Goal: Transaction & Acquisition: Purchase product/service

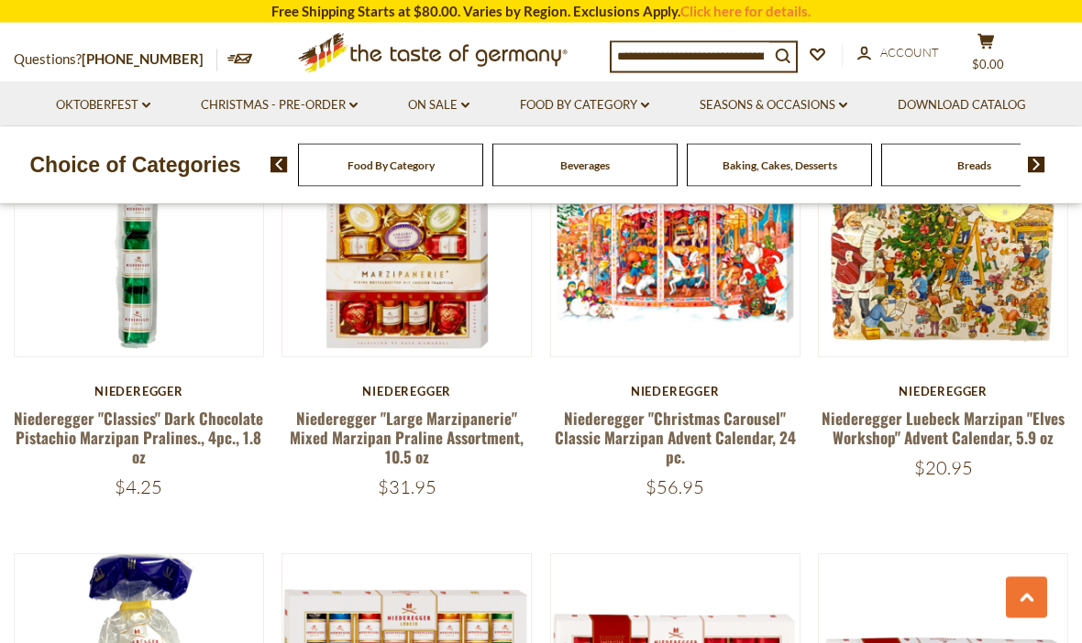
scroll to position [2426, 0]
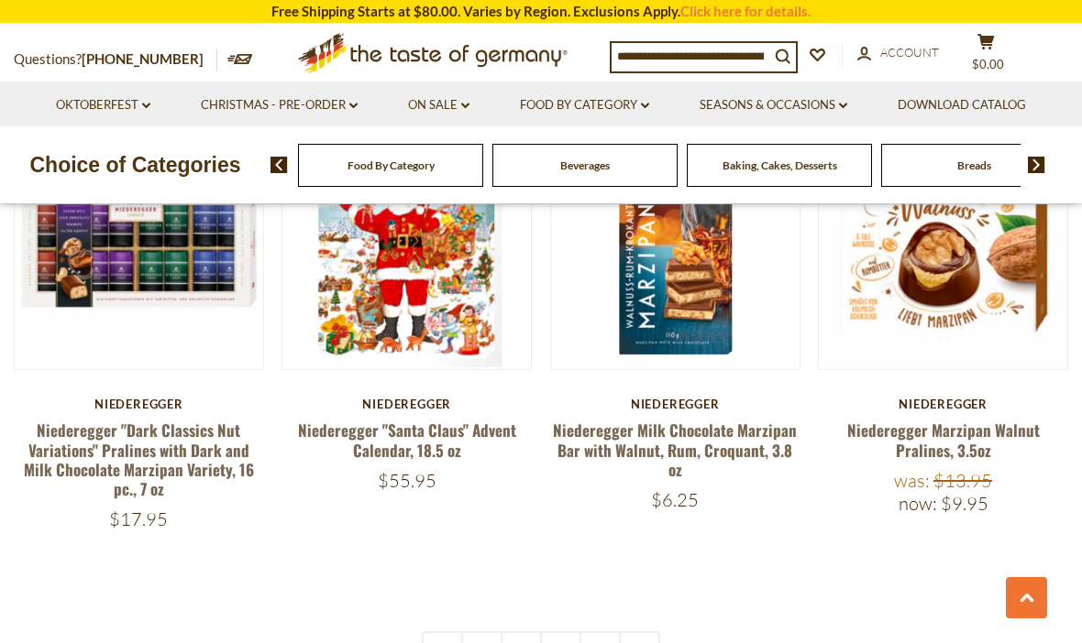
click at [486, 640] on link "1" at bounding box center [481, 652] width 41 height 41
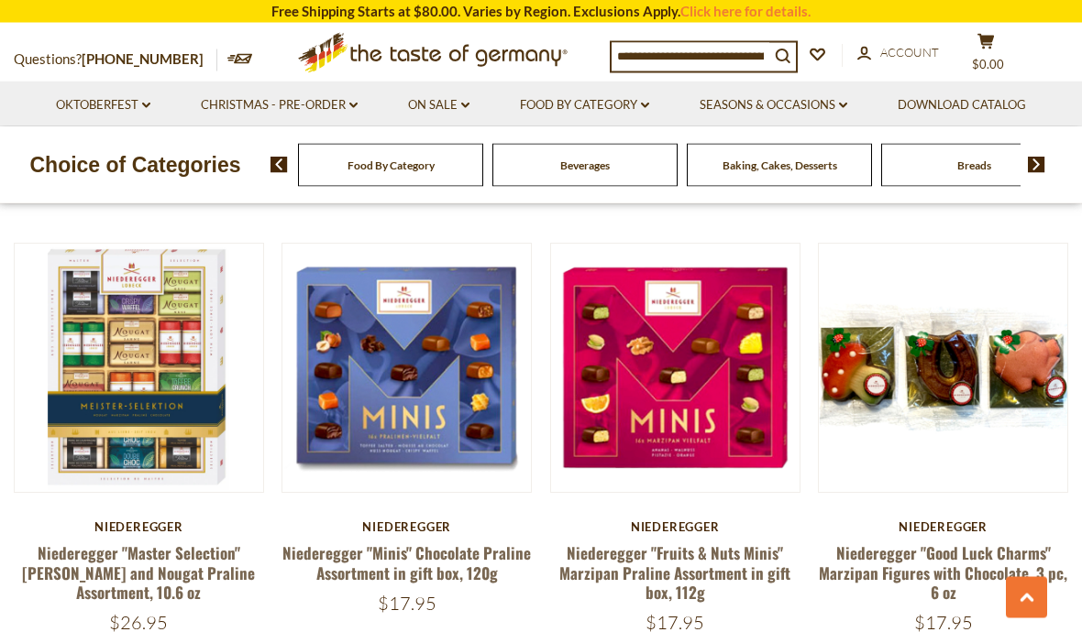
scroll to position [3164, 0]
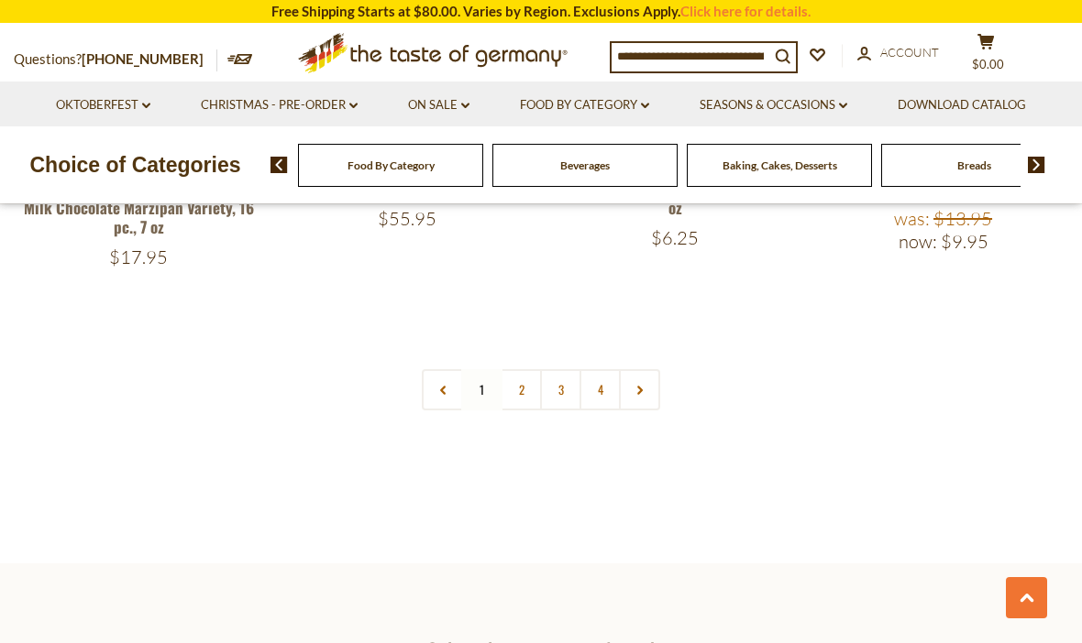
click at [523, 369] on link "2" at bounding box center [520, 389] width 41 height 41
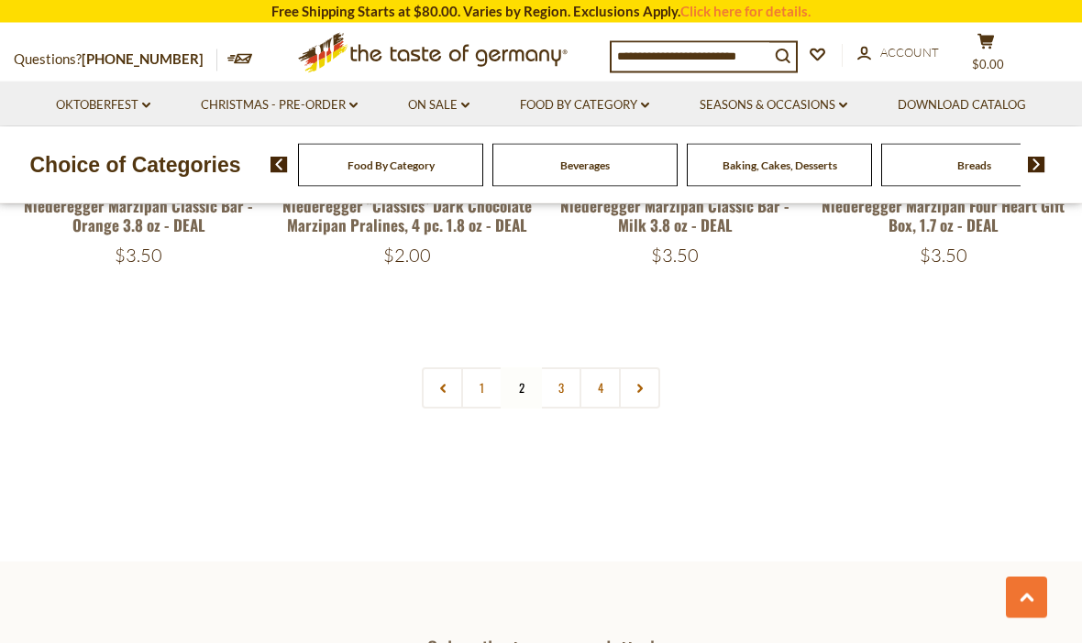
scroll to position [4019, 0]
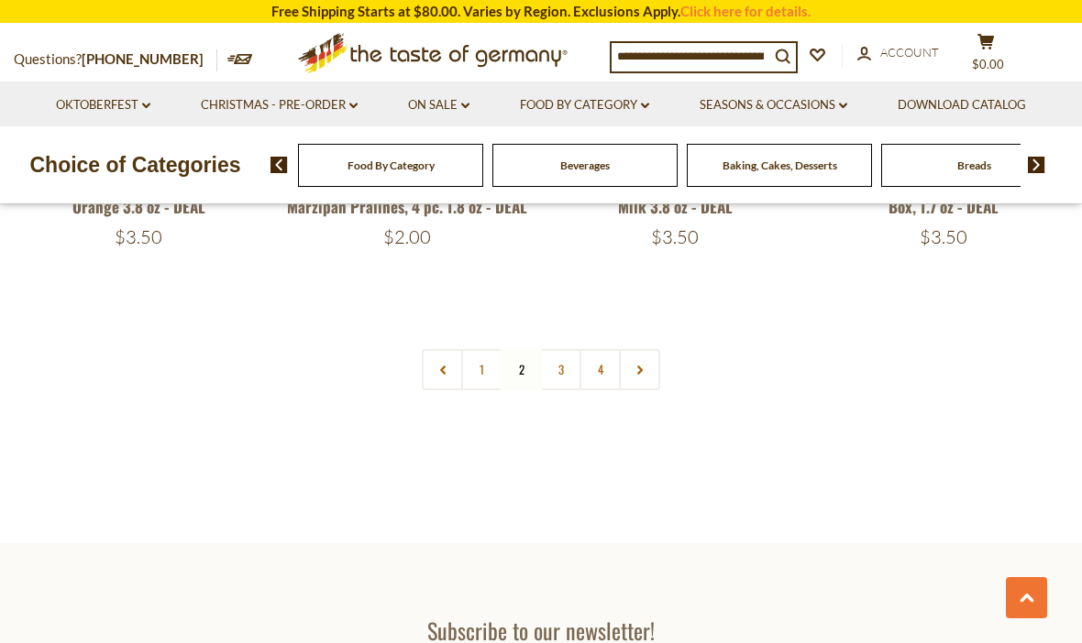
click at [568, 376] on link "3" at bounding box center [560, 369] width 41 height 41
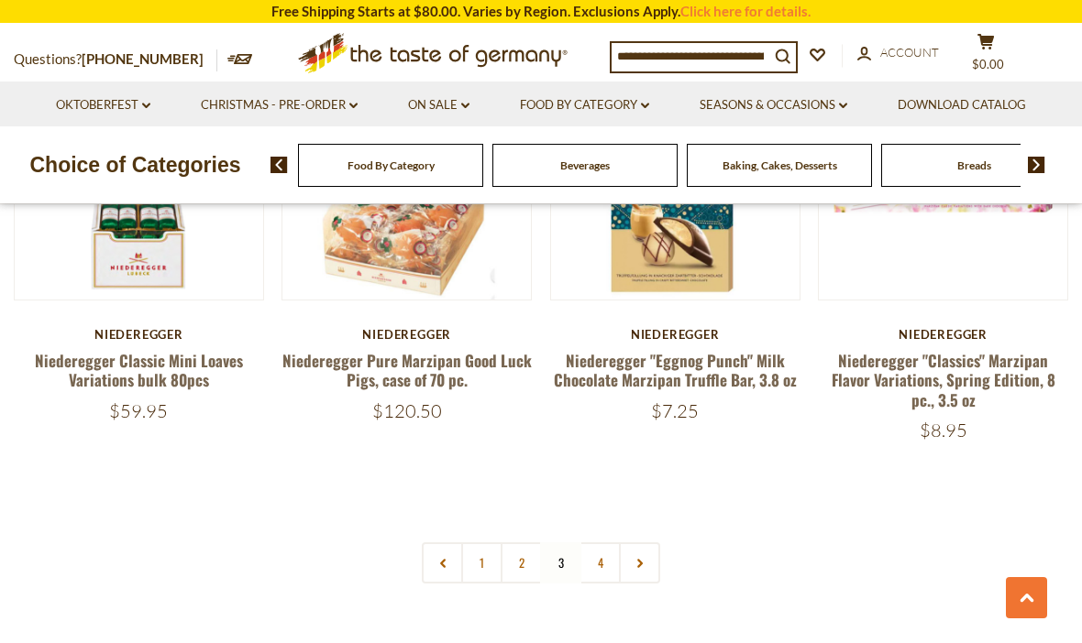
scroll to position [4050, 0]
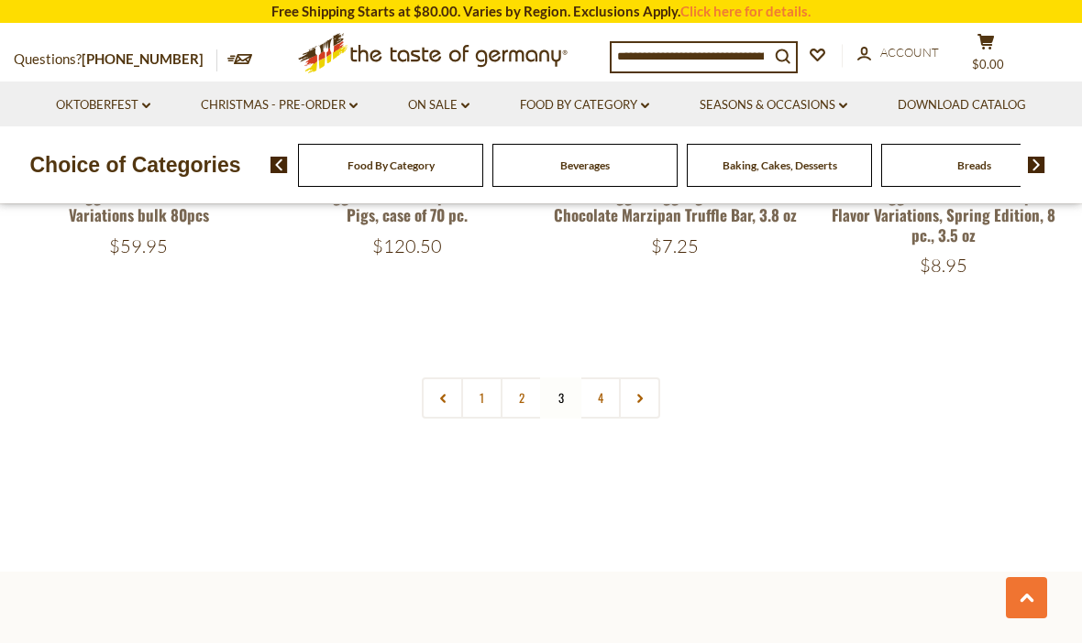
click at [610, 378] on link "4" at bounding box center [599, 398] width 41 height 41
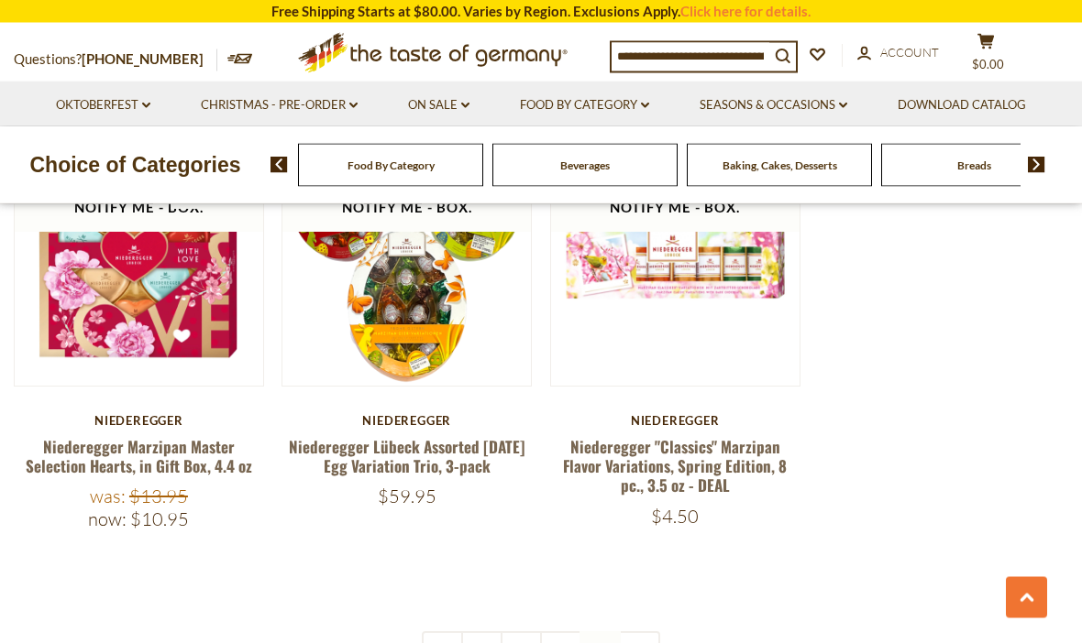
scroll to position [698, 0]
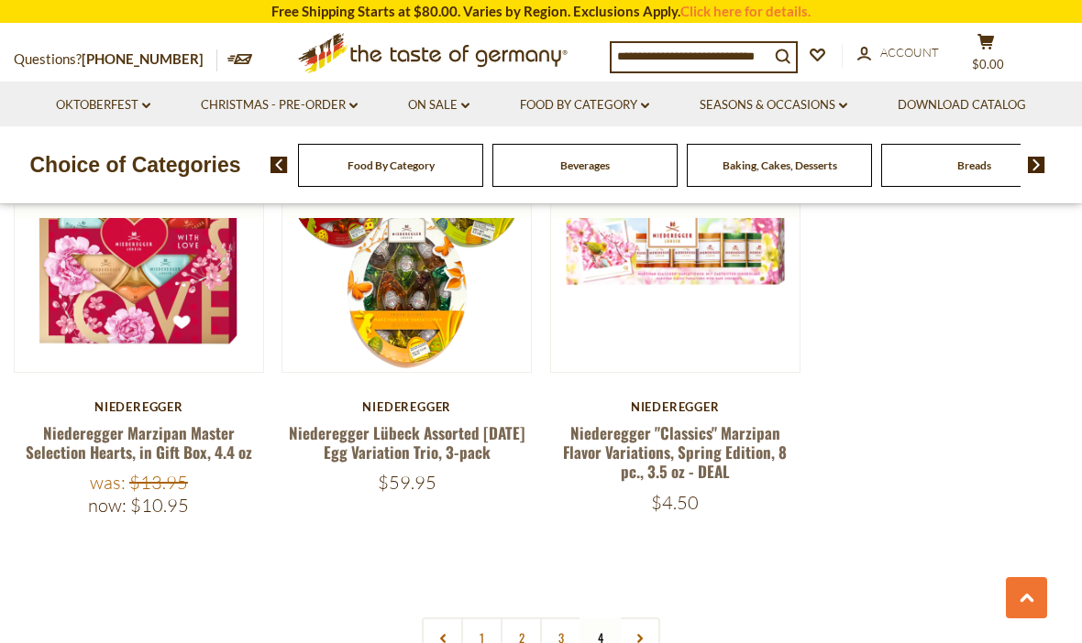
click at [482, 643] on link "1" at bounding box center [481, 638] width 41 height 41
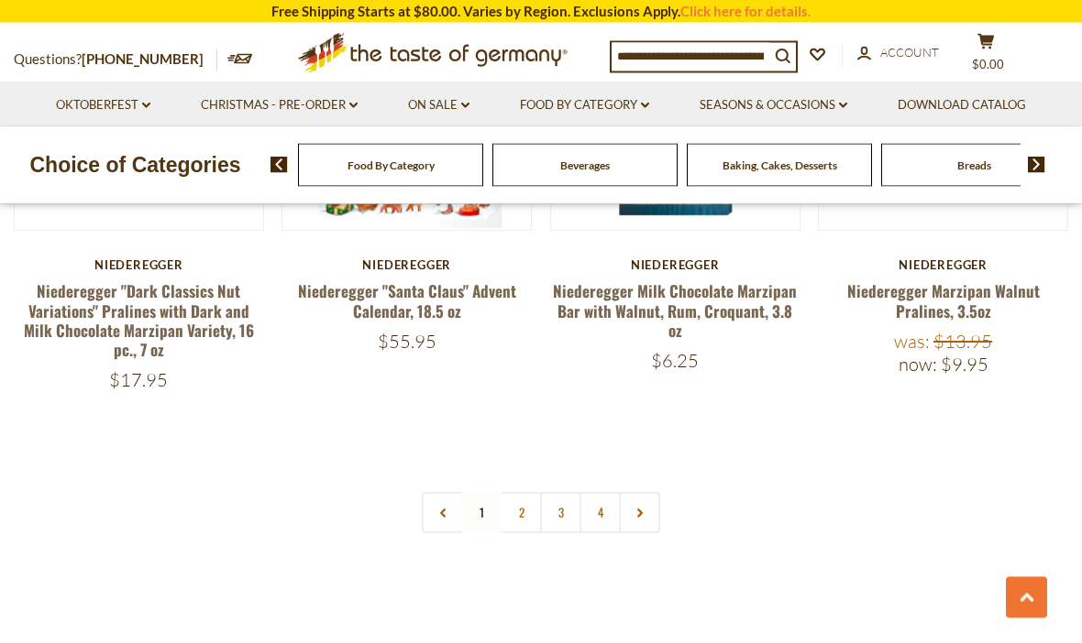
scroll to position [3940, 0]
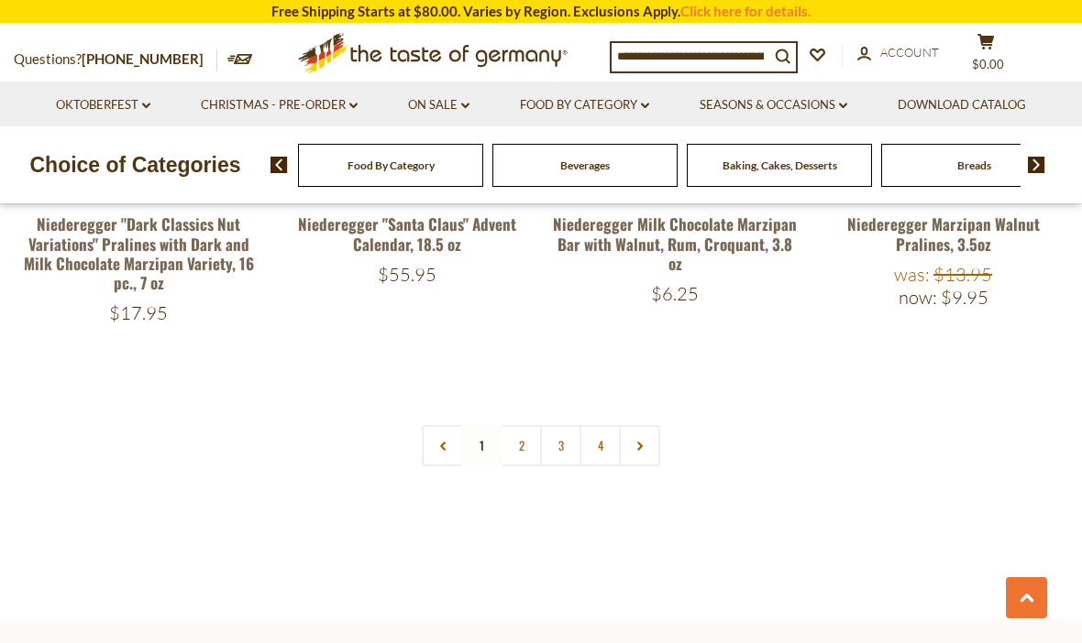
click at [529, 436] on link "2" at bounding box center [520, 445] width 41 height 41
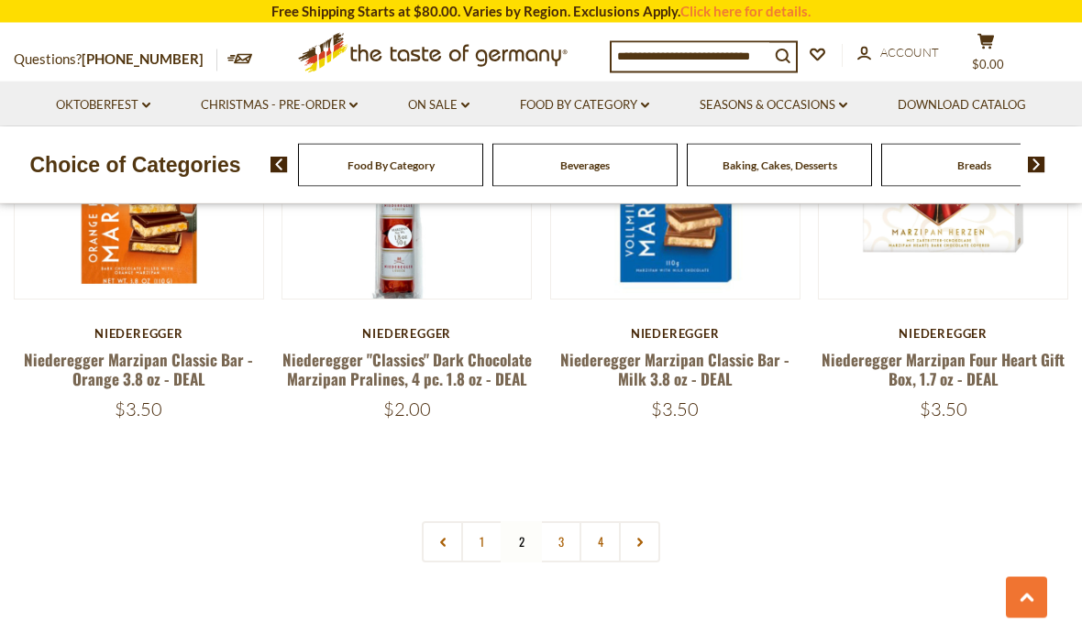
scroll to position [3845, 0]
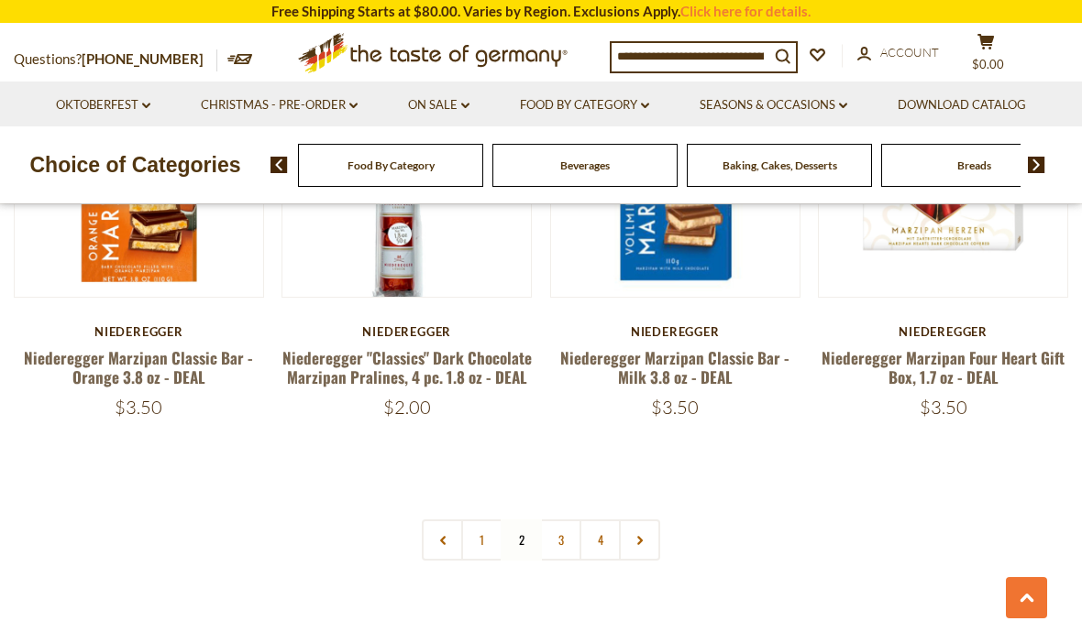
click at [575, 552] on link "3" at bounding box center [560, 540] width 41 height 41
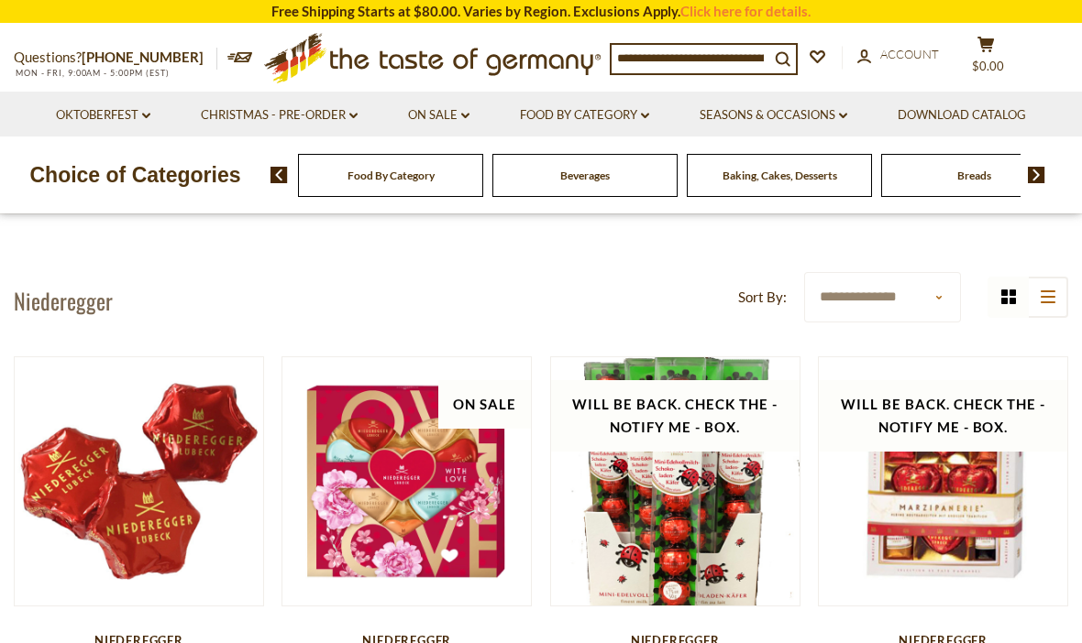
scroll to position [0, 0]
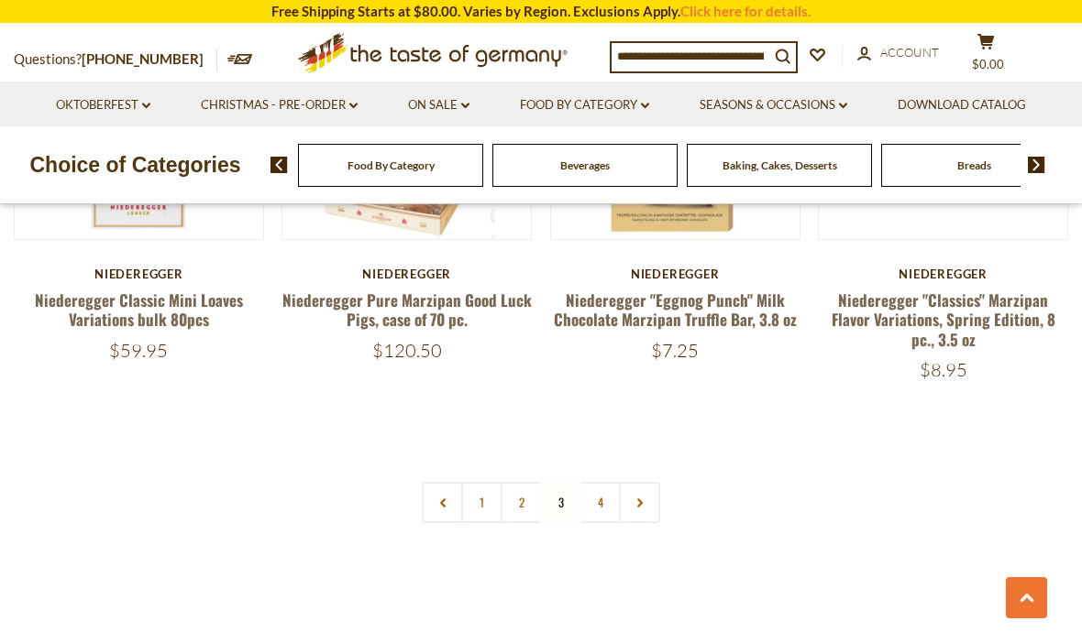
click at [604, 482] on link "4" at bounding box center [599, 502] width 41 height 41
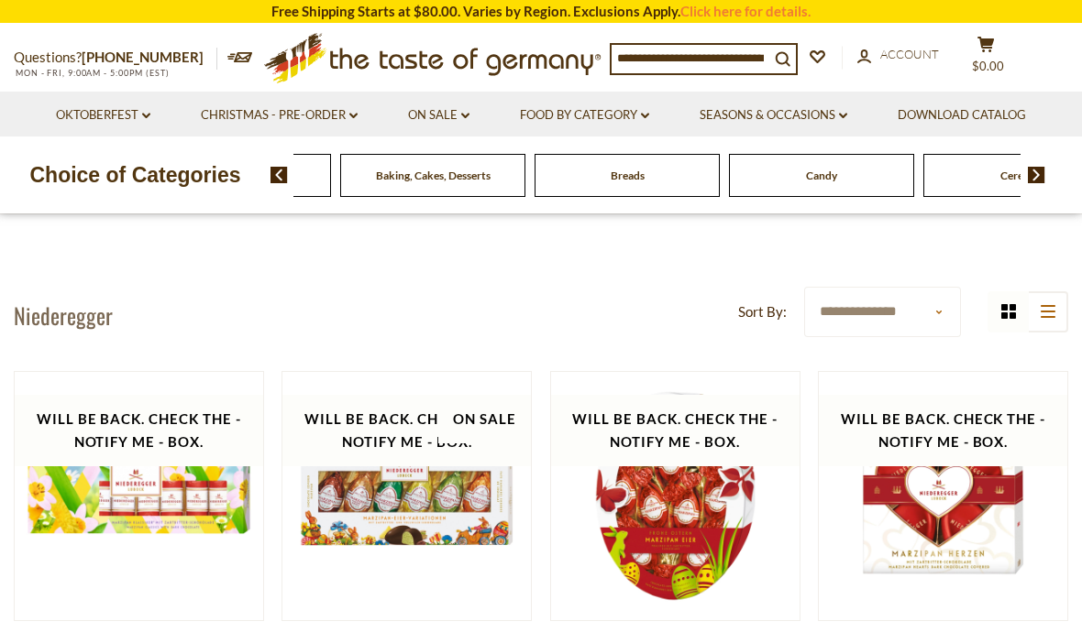
click at [137, 179] on div "Beverages" at bounding box center [43, 175] width 185 height 43
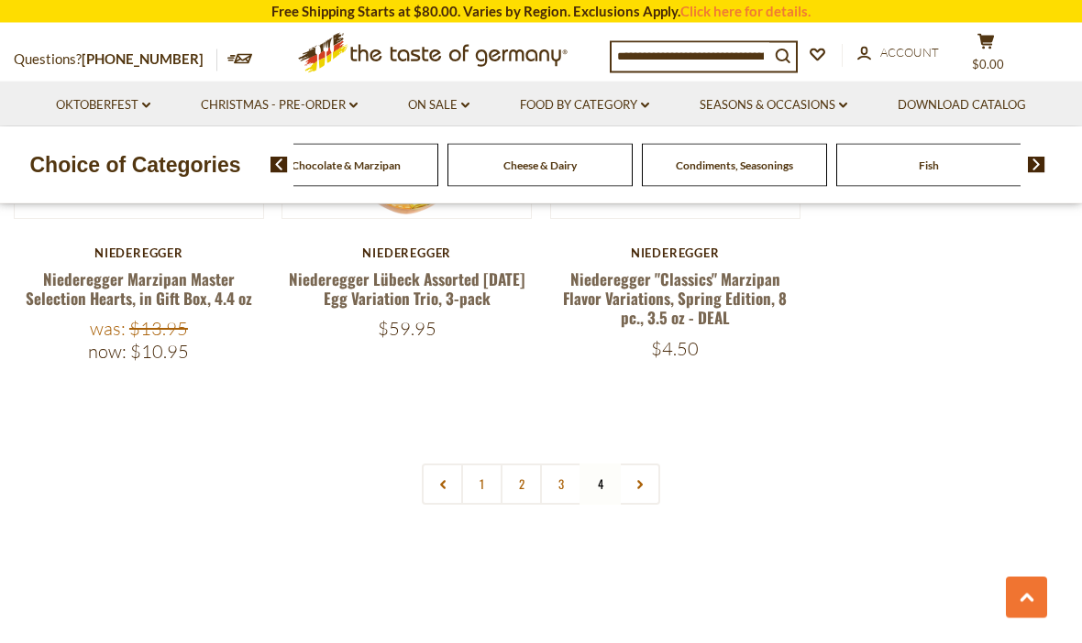
scroll to position [852, 0]
click at [489, 498] on link "1" at bounding box center [481, 484] width 41 height 41
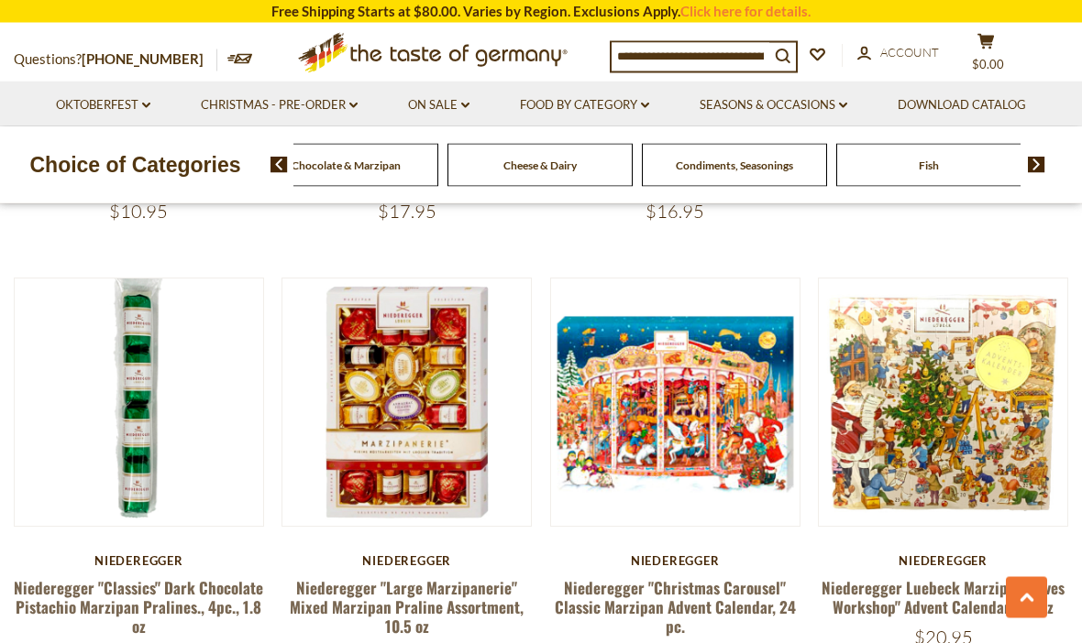
scroll to position [2266, 0]
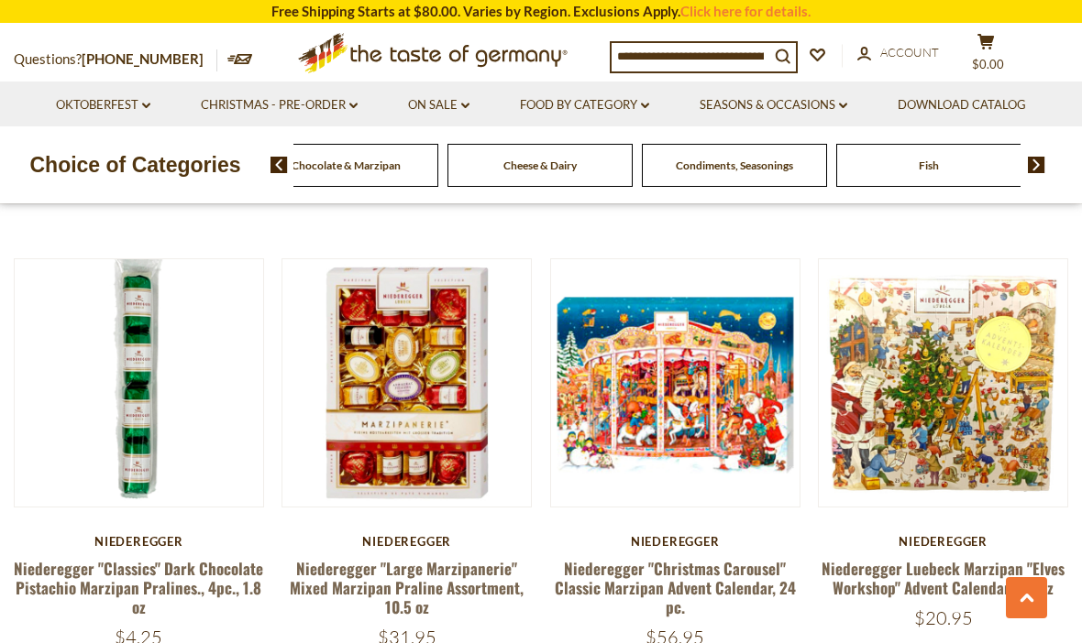
click at [465, 582] on link "Niederegger "Large Marzipanerie" Mixed Marzipan Praline Assortment, 10.5 oz" at bounding box center [407, 588] width 234 height 62
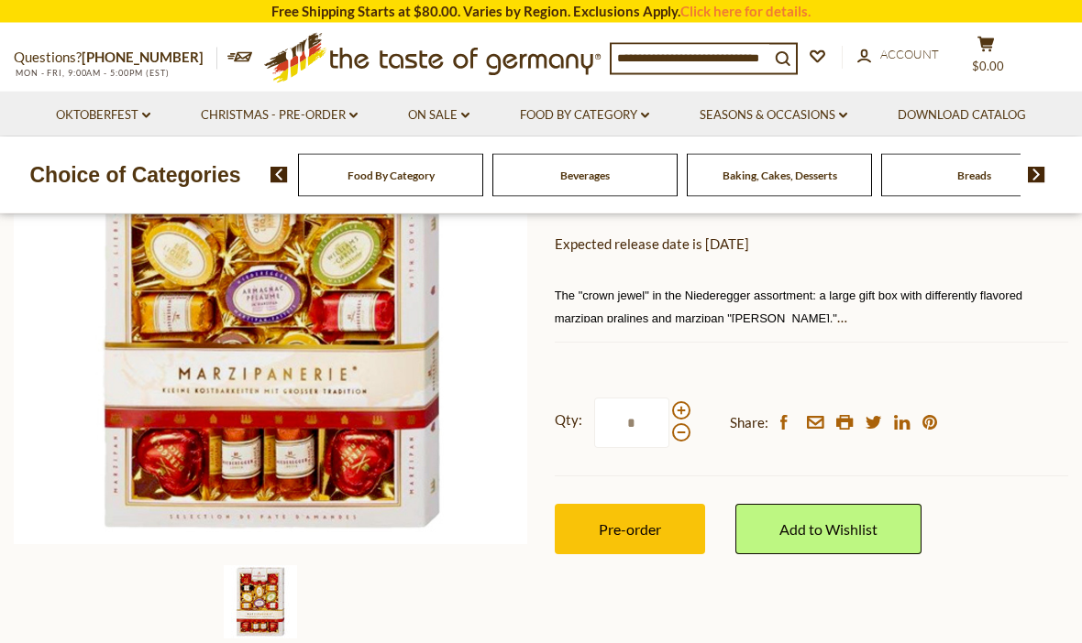
scroll to position [313, 0]
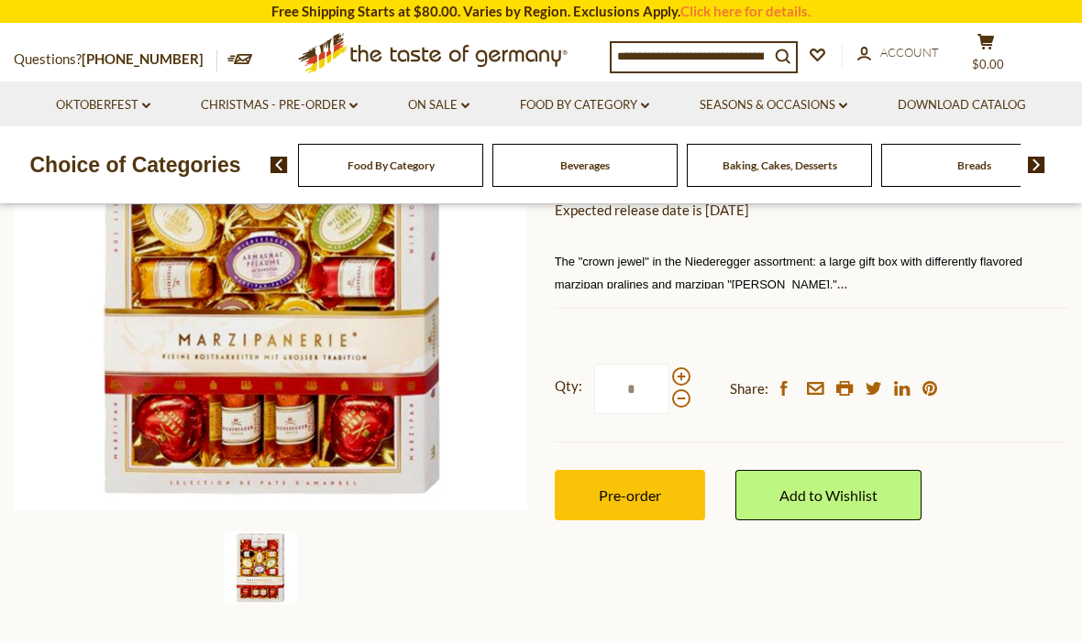
click at [648, 491] on span "Pre-order" at bounding box center [630, 495] width 62 height 17
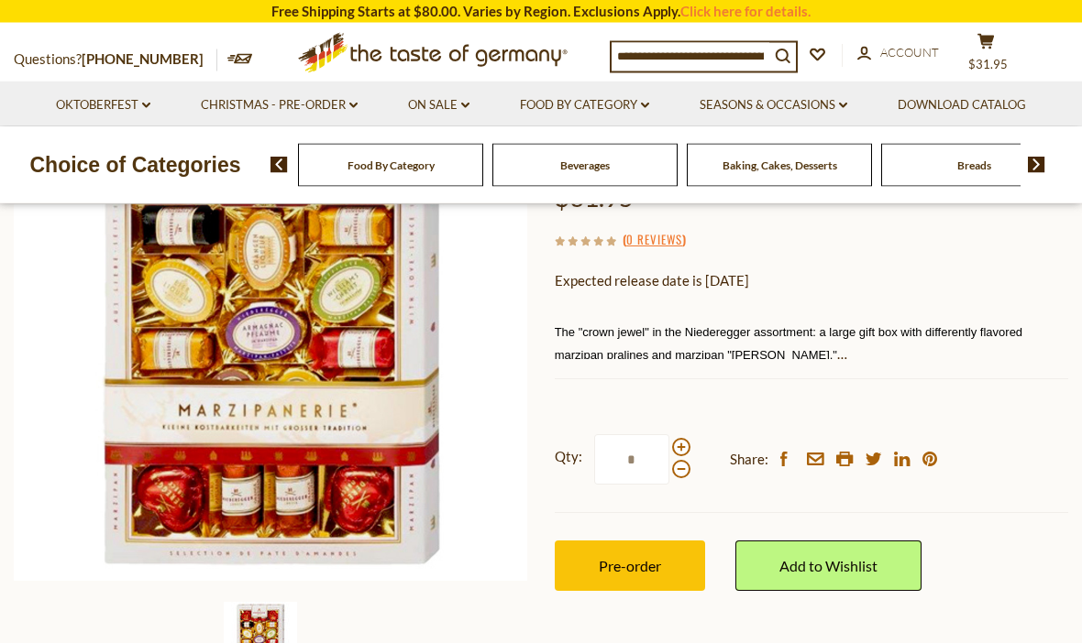
scroll to position [269, 0]
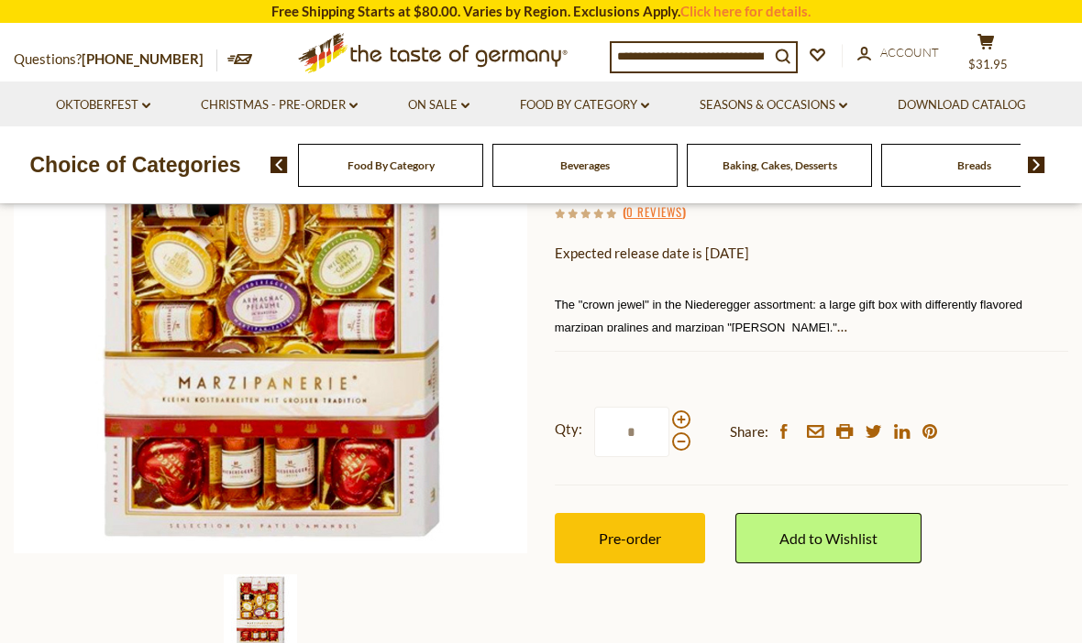
click at [663, 536] on button "Pre-order" at bounding box center [630, 538] width 150 height 50
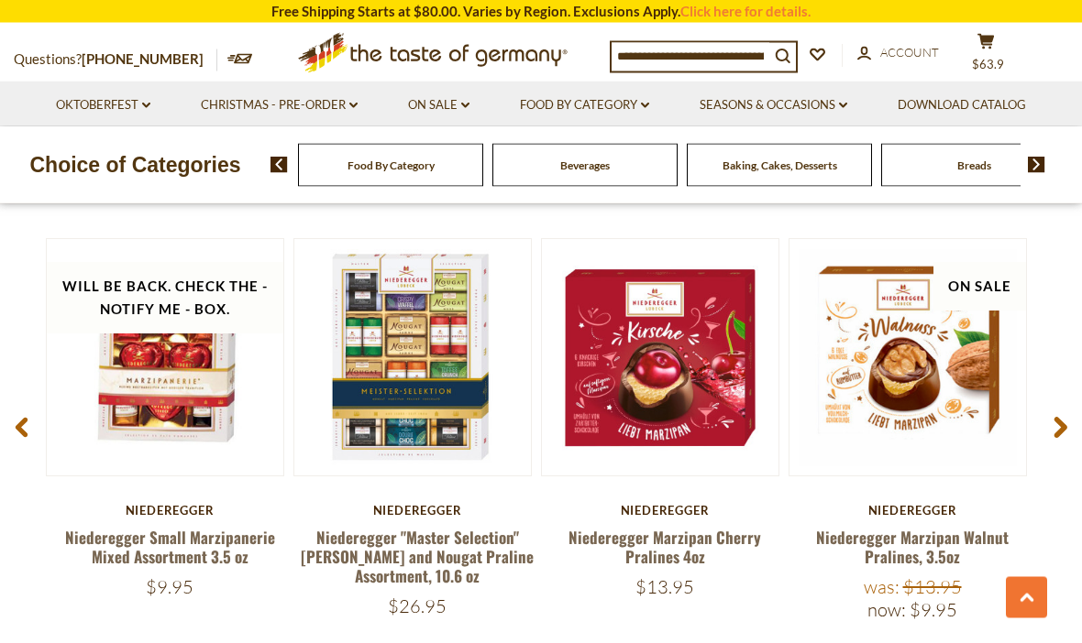
scroll to position [2387, 0]
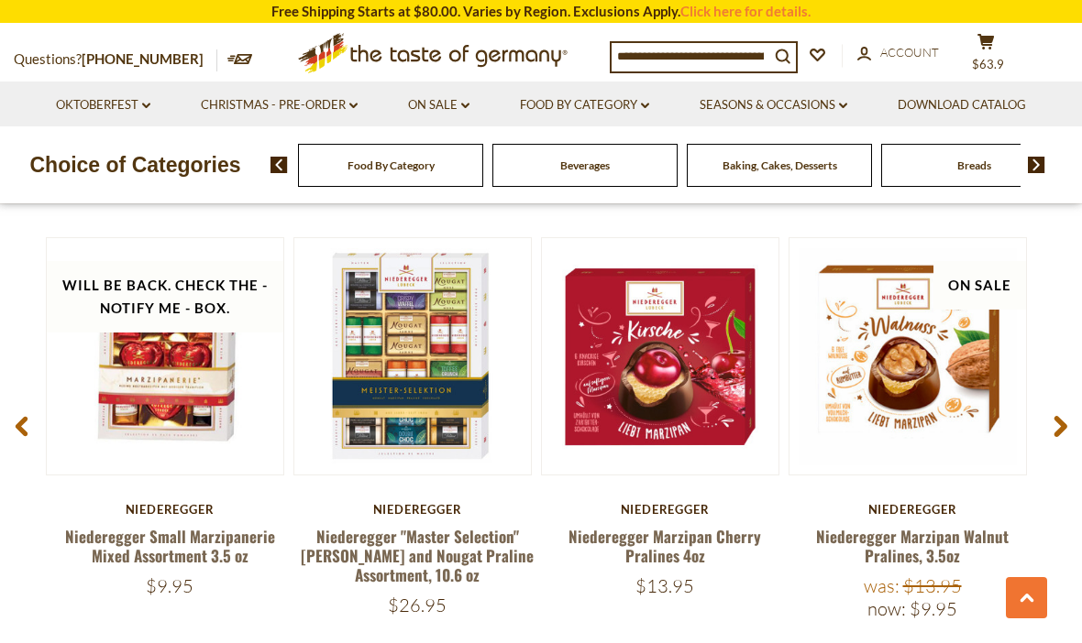
click at [445, 554] on link "Niederegger "Master Selection" [PERSON_NAME] and Nougat Praline Assortment, 10.…" at bounding box center [417, 556] width 233 height 62
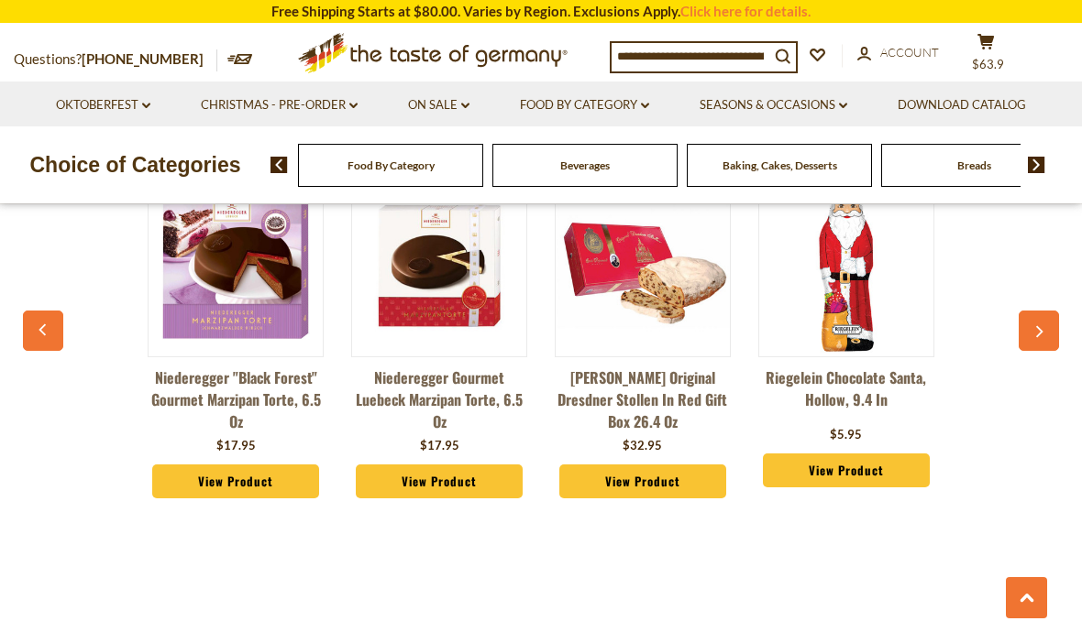
click at [944, 453] on div "Riegelein Chocolate Santa, Hollow, 9.4 in $5.95 View Product" at bounding box center [845, 340] width 203 height 379
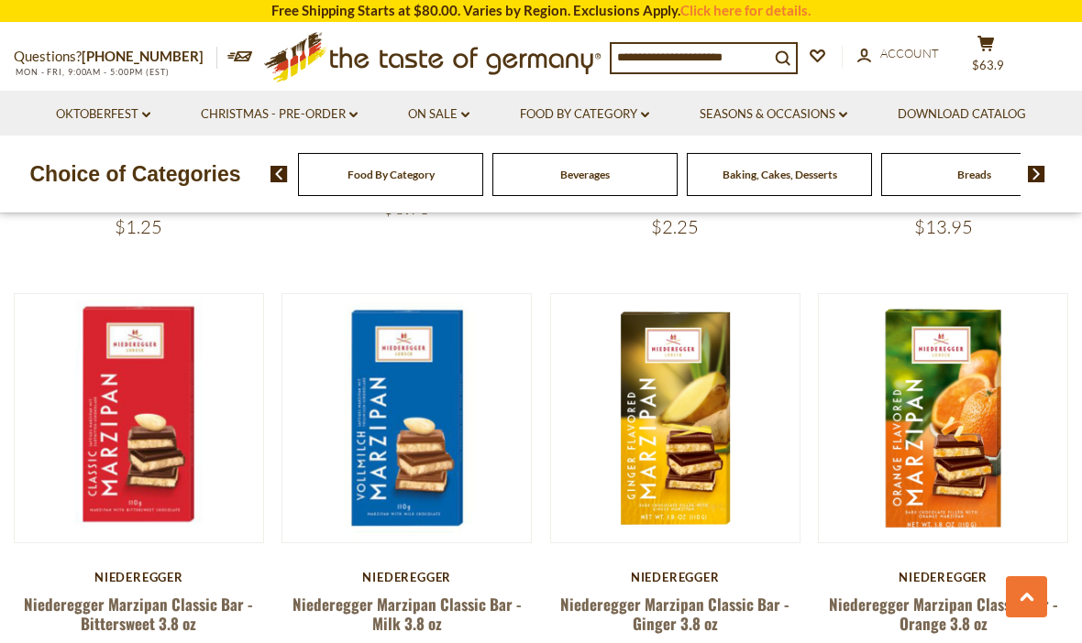
scroll to position [931, 0]
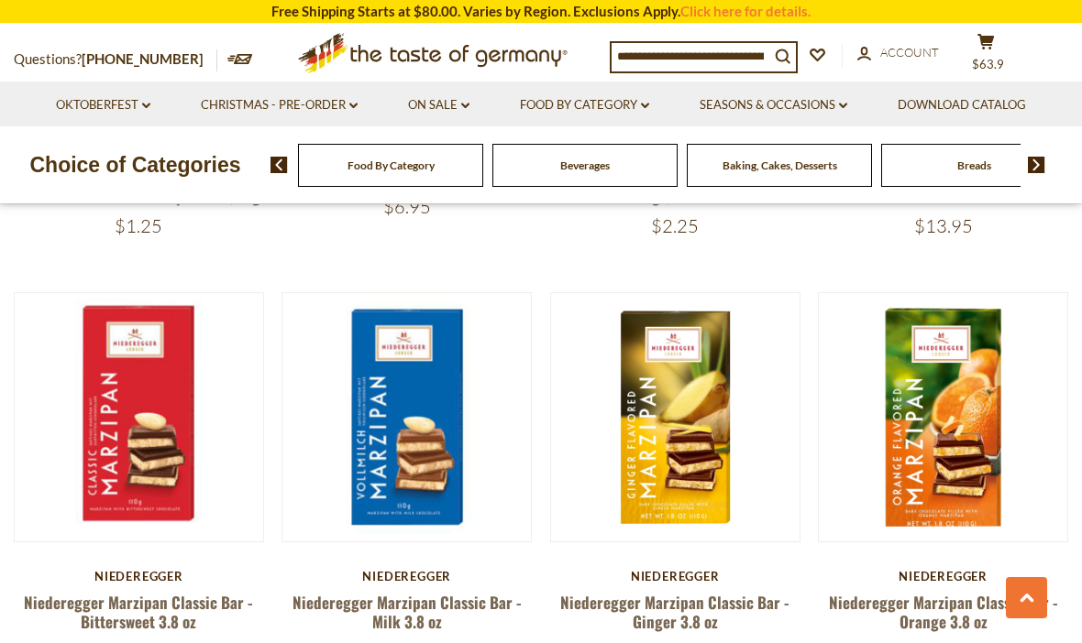
click at [770, 12] on link "Click here for details." at bounding box center [745, 11] width 130 height 16
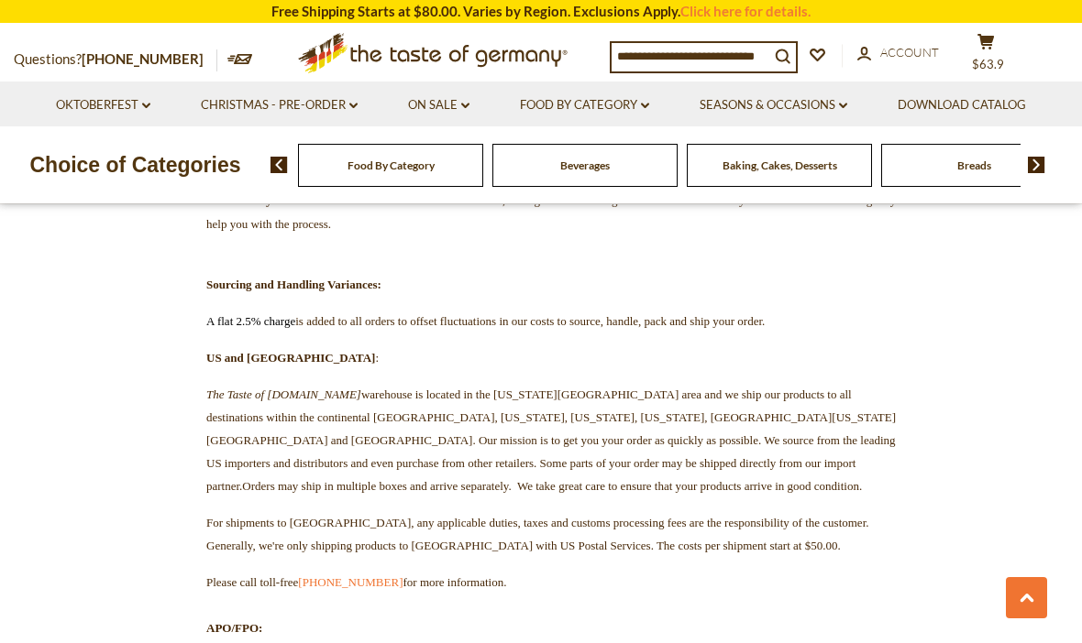
scroll to position [1485, 0]
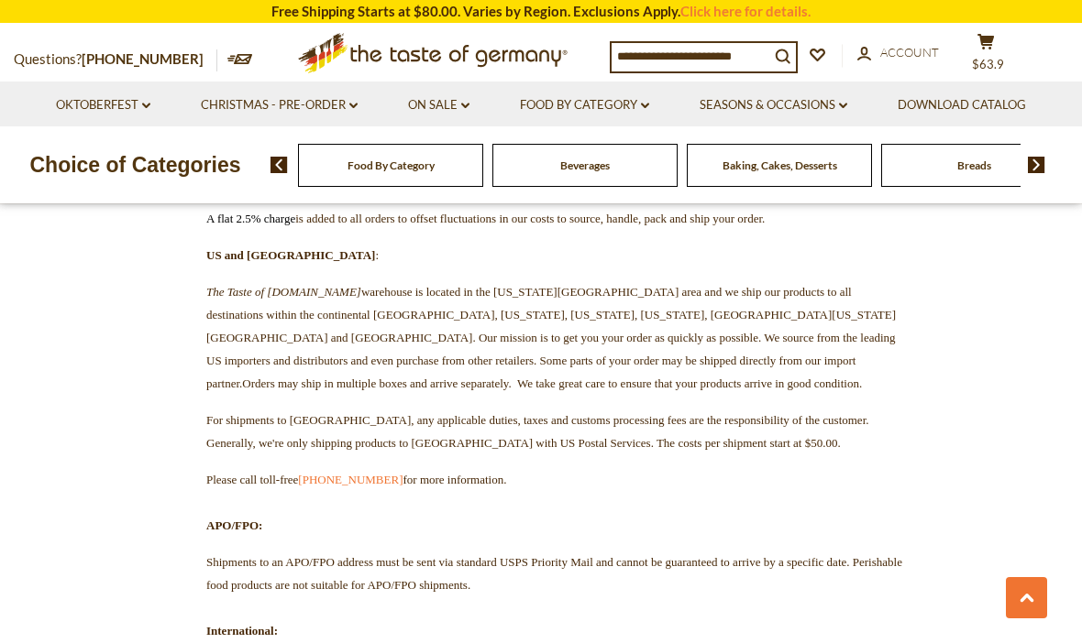
click at [891, 467] on p "Please call toll-free [PHONE_NUMBER] for more information. APO/FPO:" at bounding box center [541, 501] width 724 height 69
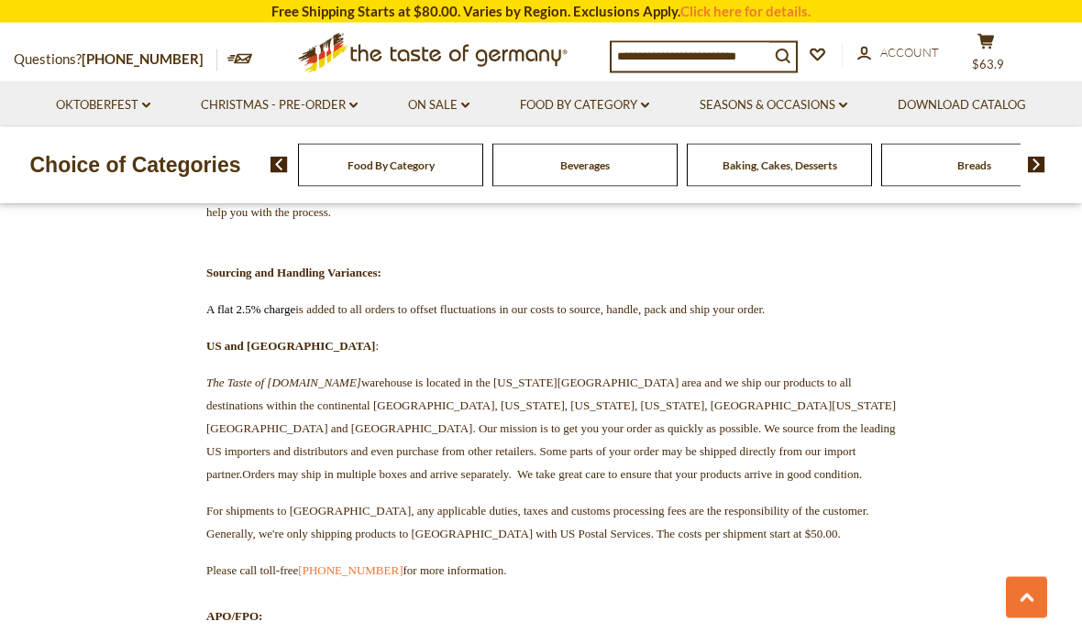
scroll to position [0, 0]
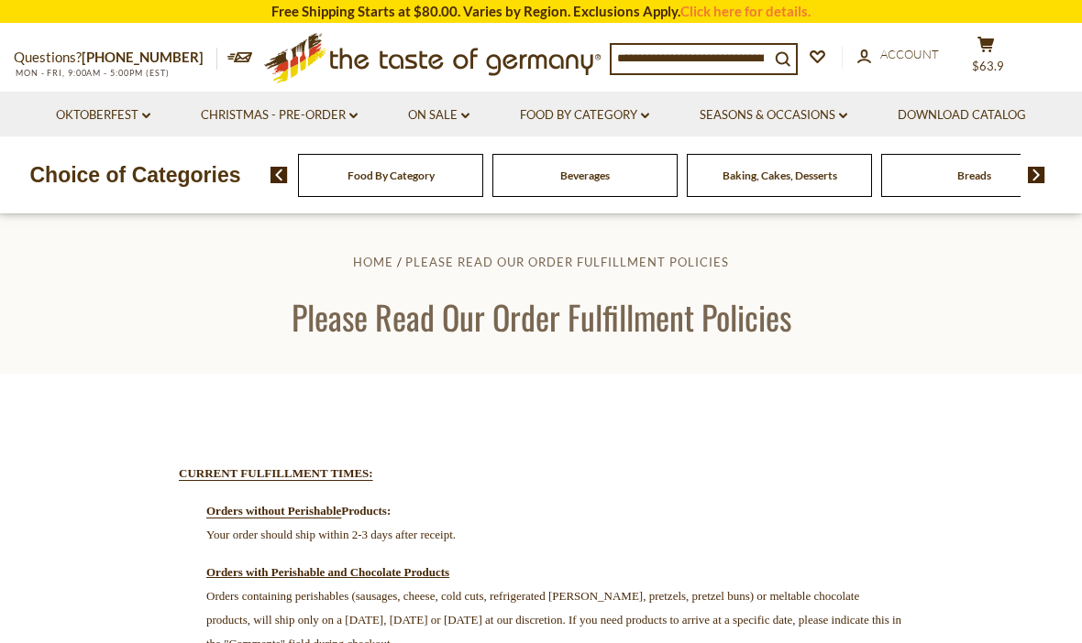
click at [755, 54] on input at bounding box center [690, 58] width 158 height 26
click at [742, 58] on input at bounding box center [690, 58] width 158 height 26
click at [740, 67] on input at bounding box center [690, 58] width 158 height 26
click at [726, 69] on input at bounding box center [690, 58] width 158 height 26
click at [664, 59] on input at bounding box center [690, 58] width 158 height 26
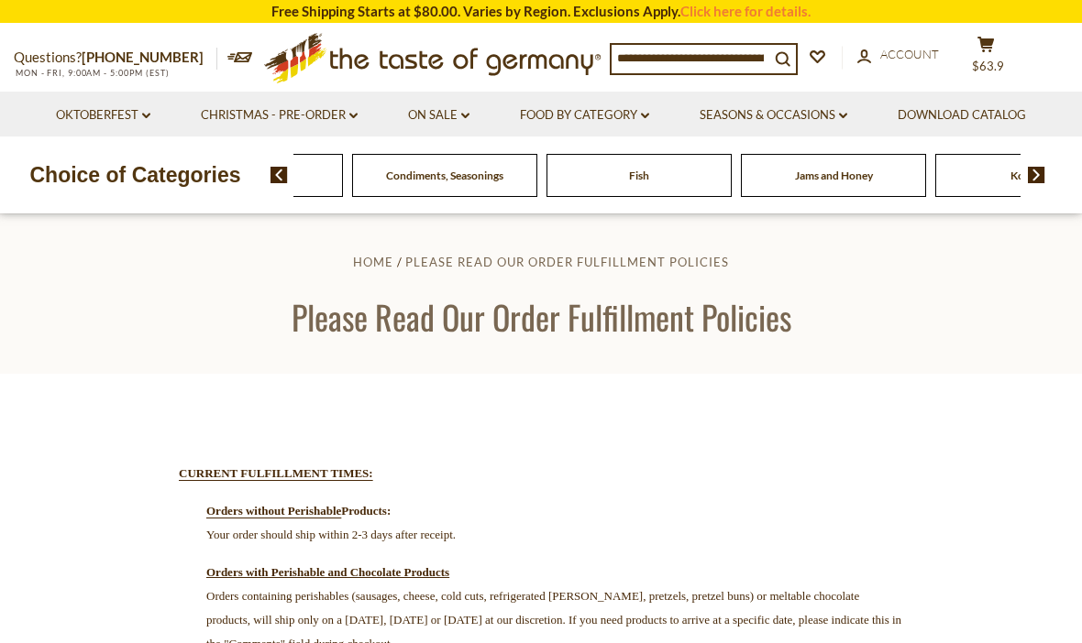
click at [503, 181] on span "Condiments, Seasonings" at bounding box center [444, 176] width 117 height 14
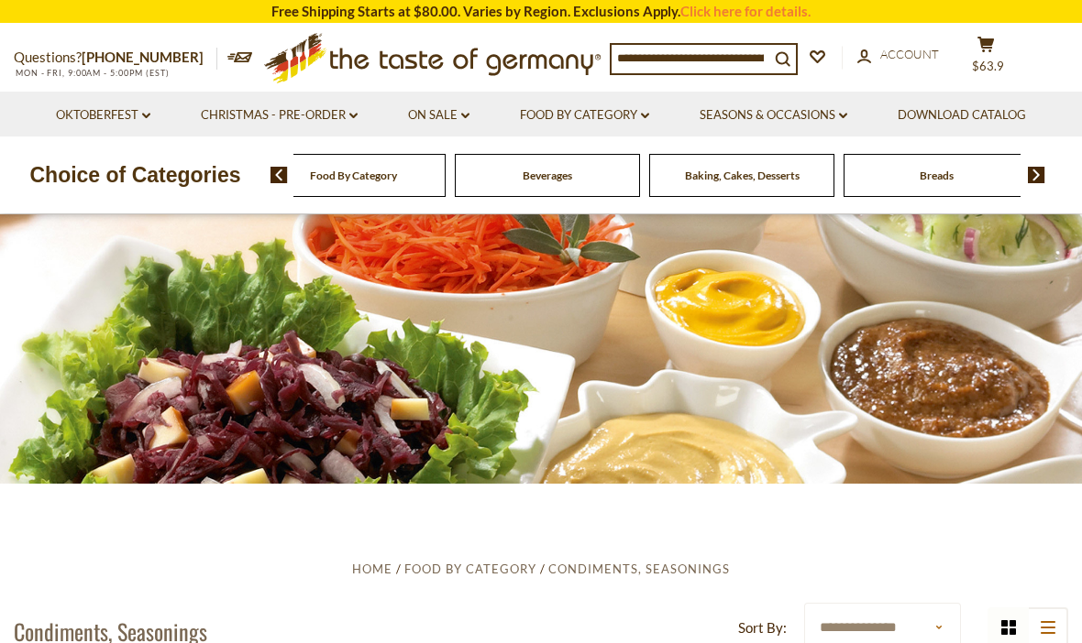
click at [1039, 179] on img at bounding box center [1036, 175] width 17 height 16
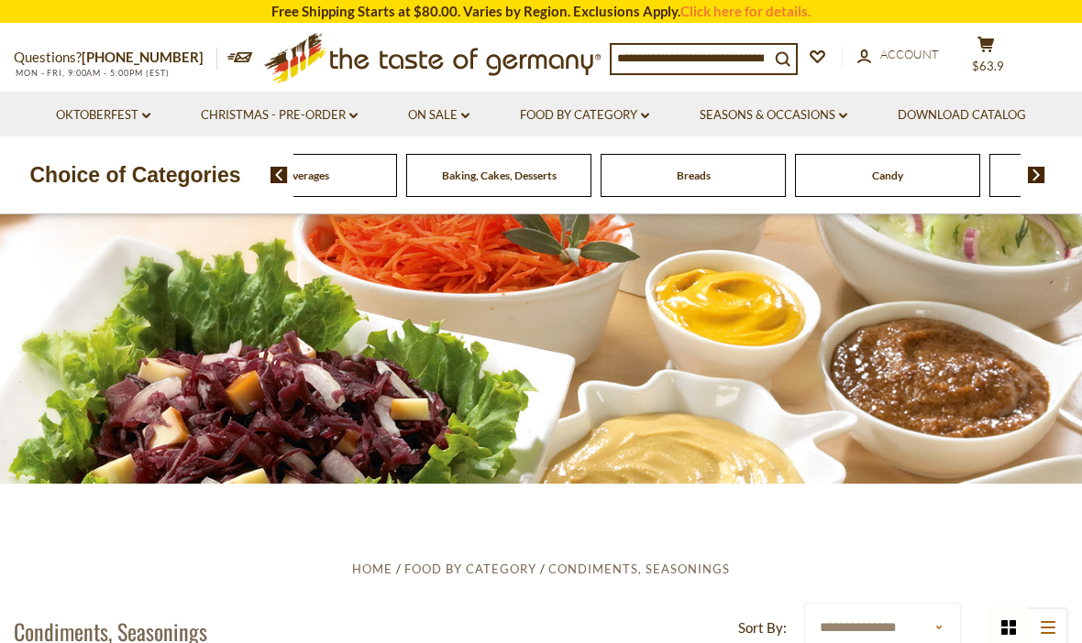
click at [1041, 179] on img at bounding box center [1036, 175] width 17 height 16
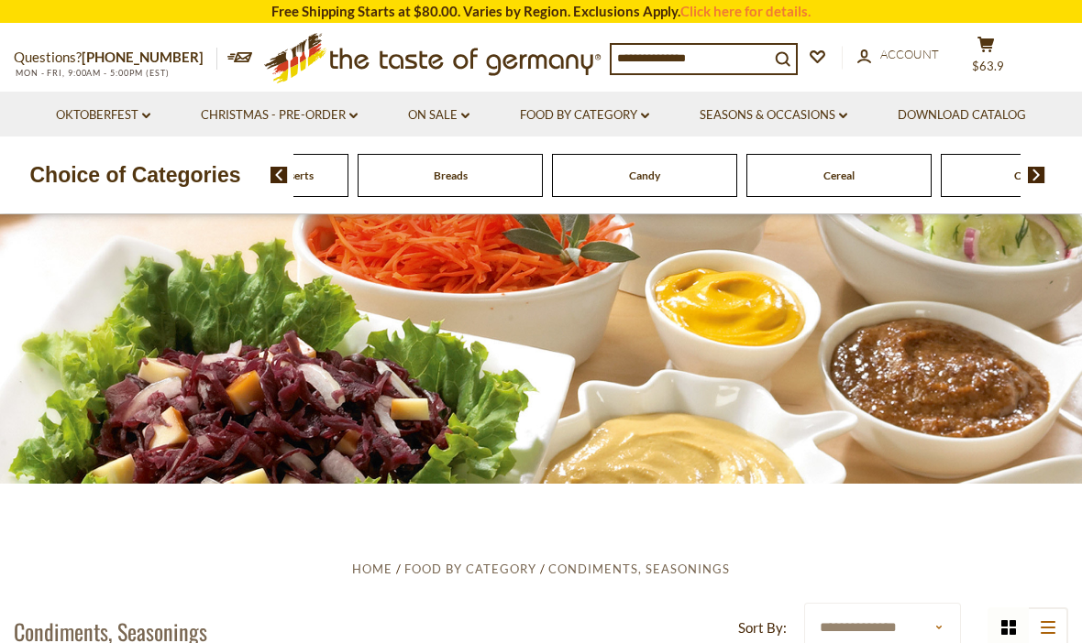
click at [1040, 181] on img at bounding box center [1036, 175] width 17 height 16
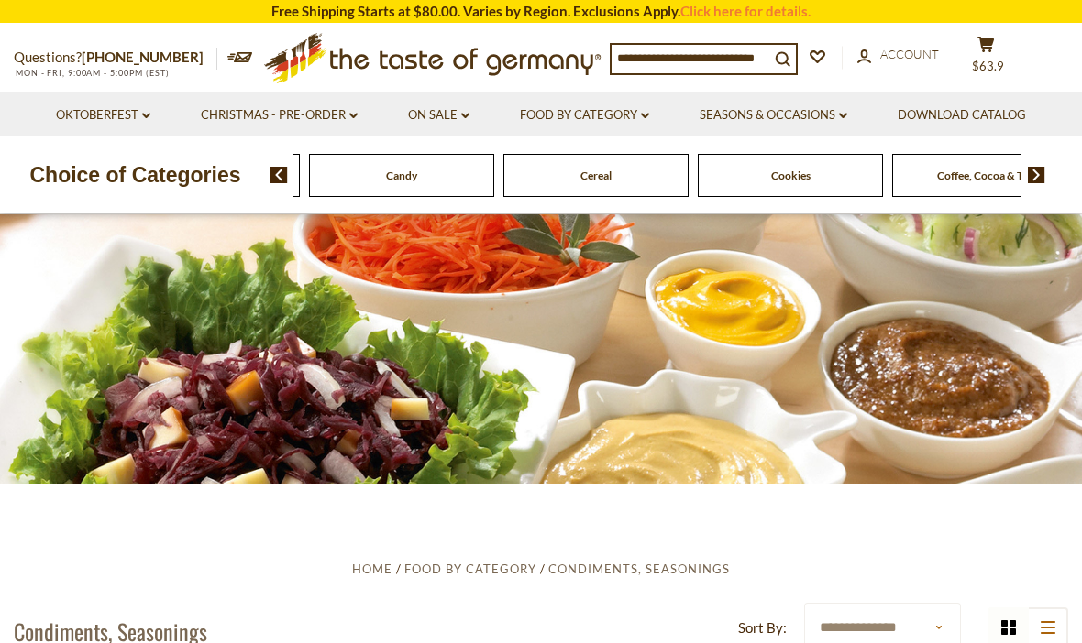
click at [1043, 174] on img at bounding box center [1036, 175] width 17 height 16
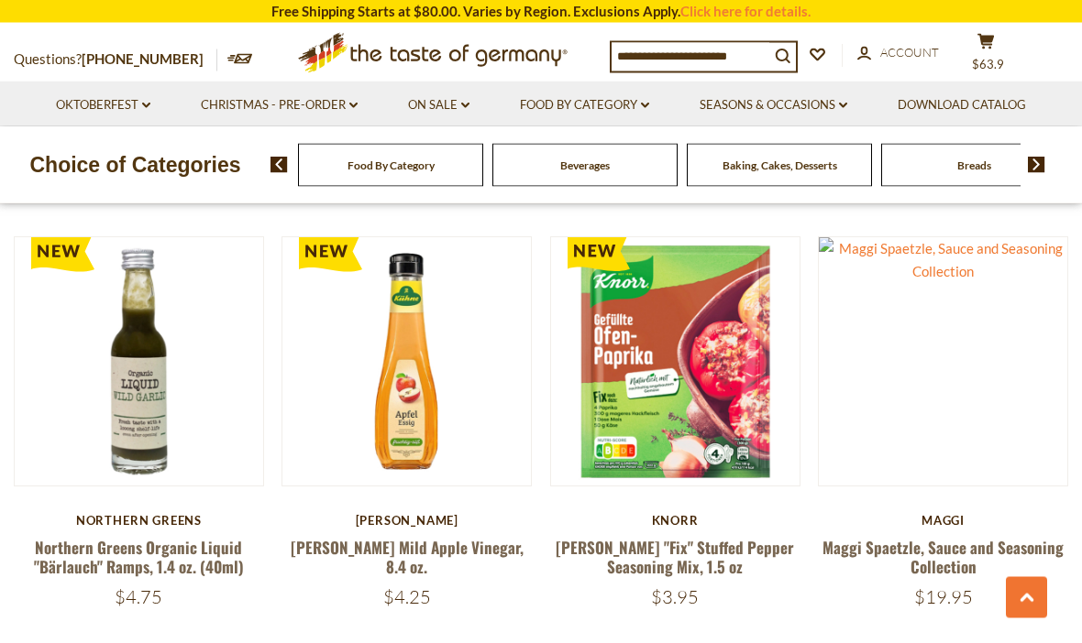
scroll to position [3952, 0]
click at [770, 83] on li "Seasons & Occasions dropdown_arrow All Seasons & Occasions Recipes Game Day [DA…" at bounding box center [773, 104] width 195 height 45
click at [790, 54] on icon "search_icon" at bounding box center [783, 57] width 16 height 16
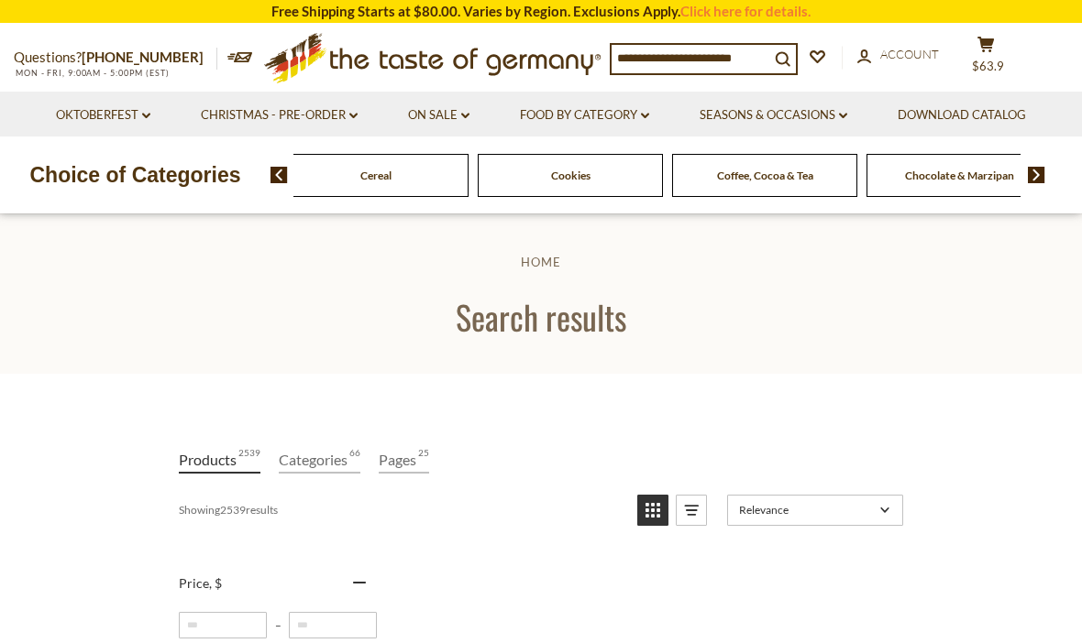
click at [957, 180] on span "Chocolate & Marzipan" at bounding box center [959, 176] width 109 height 14
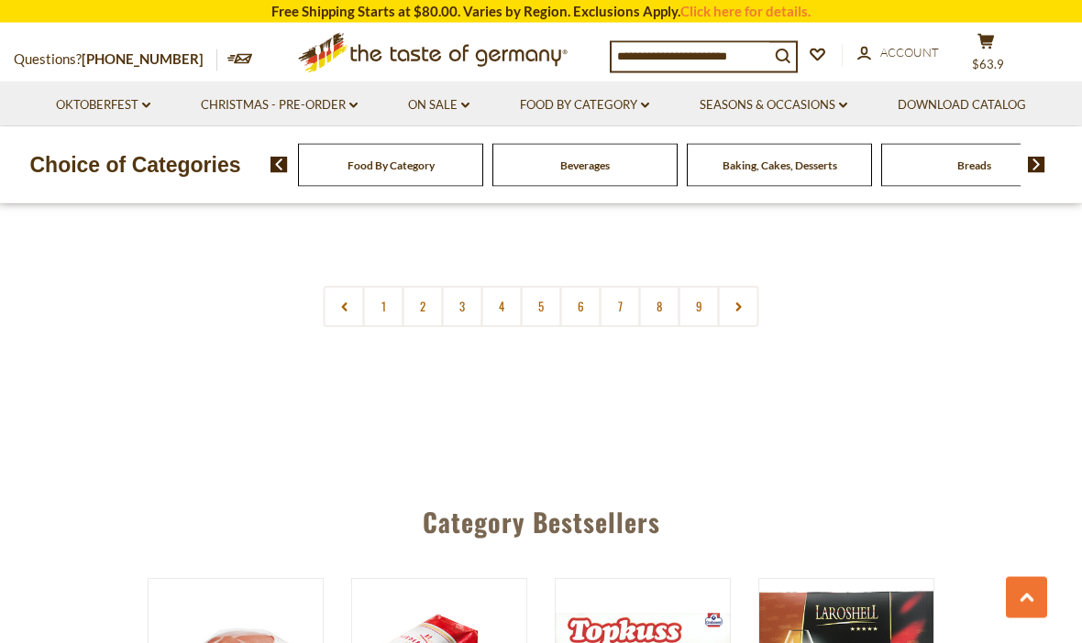
scroll to position [4425, 0]
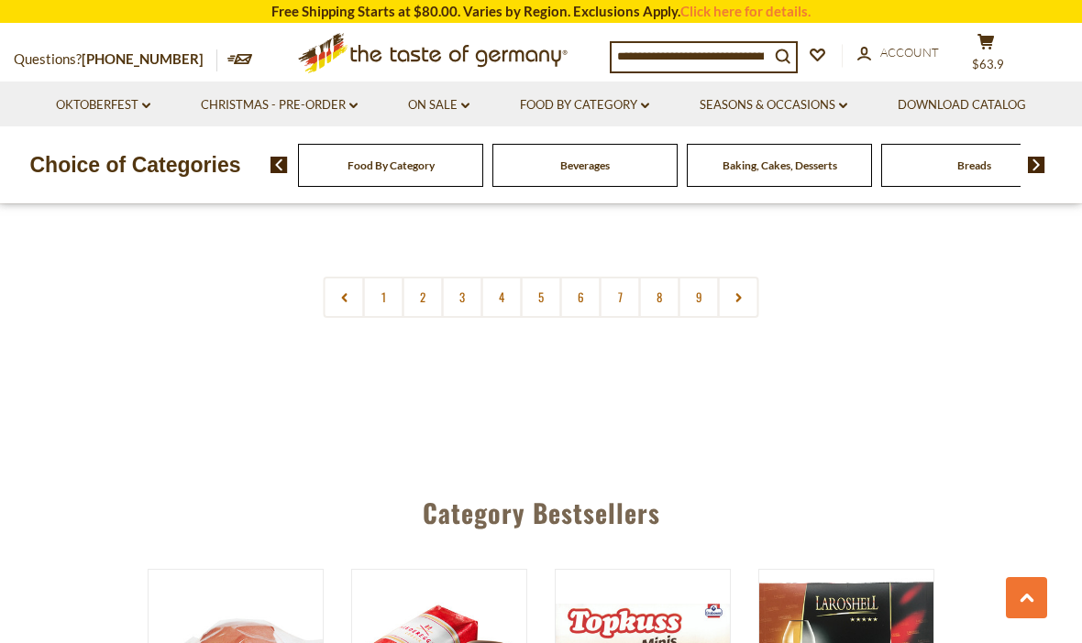
click at [421, 299] on link "2" at bounding box center [422, 297] width 41 height 41
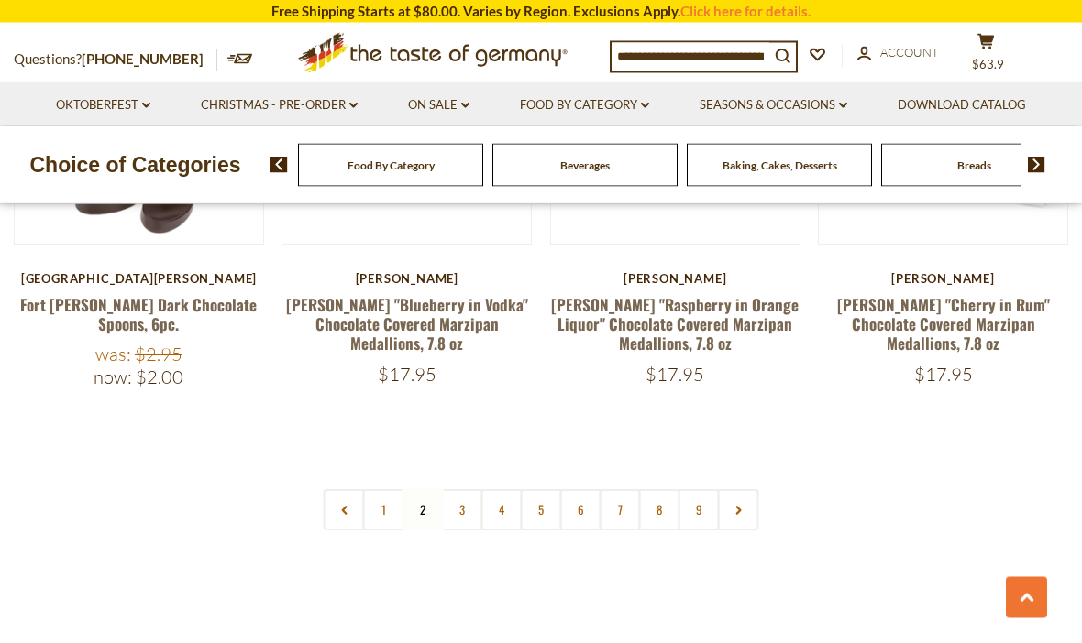
scroll to position [4297, 0]
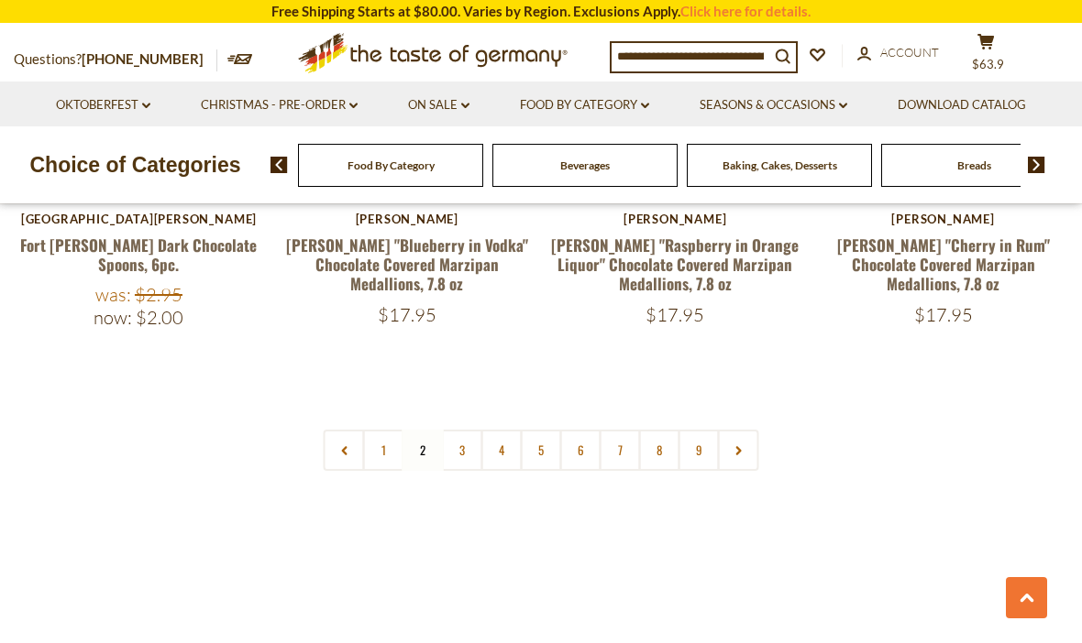
click at [466, 430] on link "3" at bounding box center [462, 450] width 41 height 41
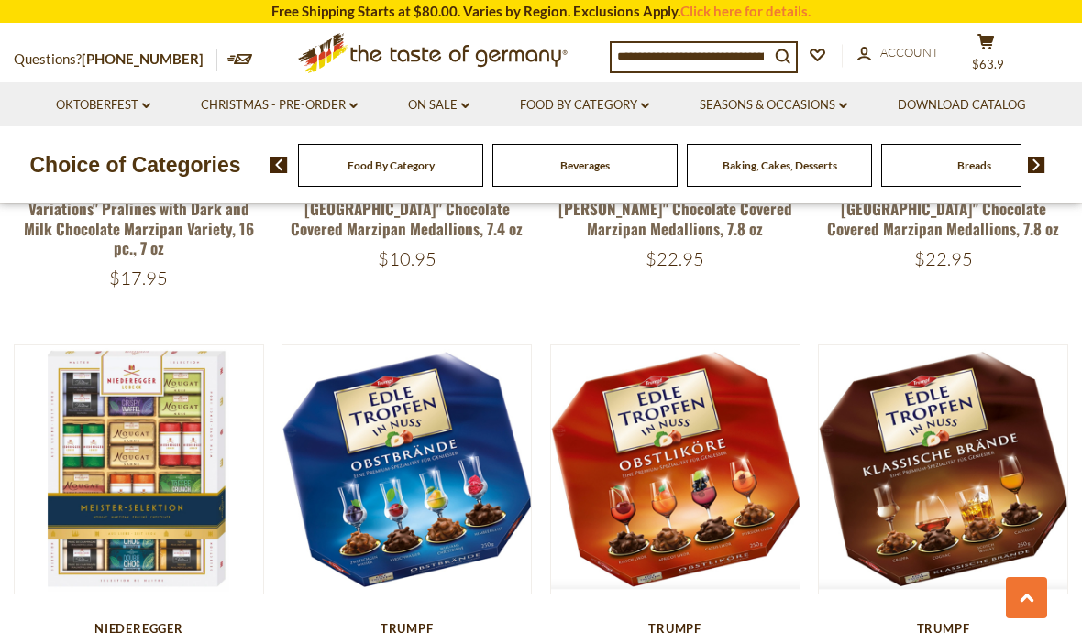
scroll to position [1242, 0]
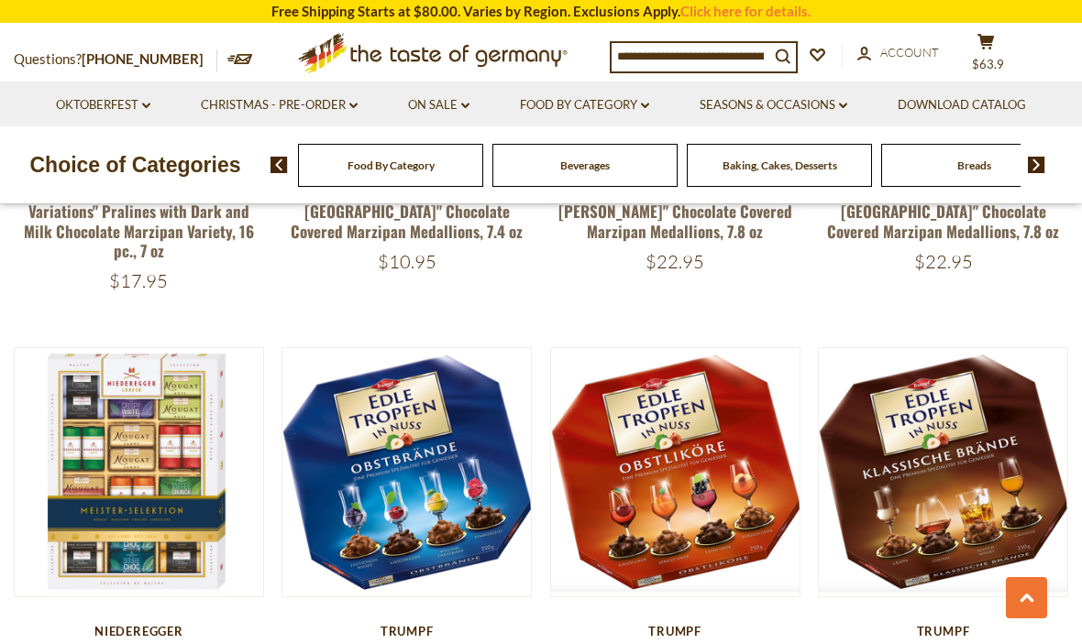
click at [1004, 483] on link at bounding box center [943, 472] width 209 height 209
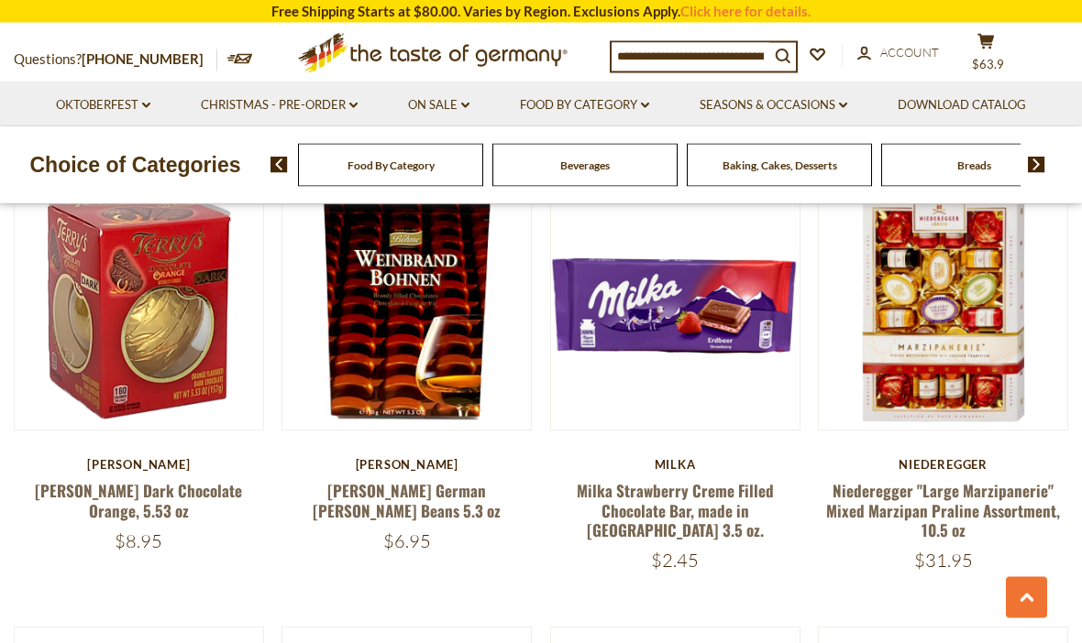
scroll to position [3621, 0]
click at [1006, 479] on link "Niederegger "Large Marzipanerie" Mixed Marzipan Praline Assortment, 10.5 oz" at bounding box center [943, 510] width 234 height 62
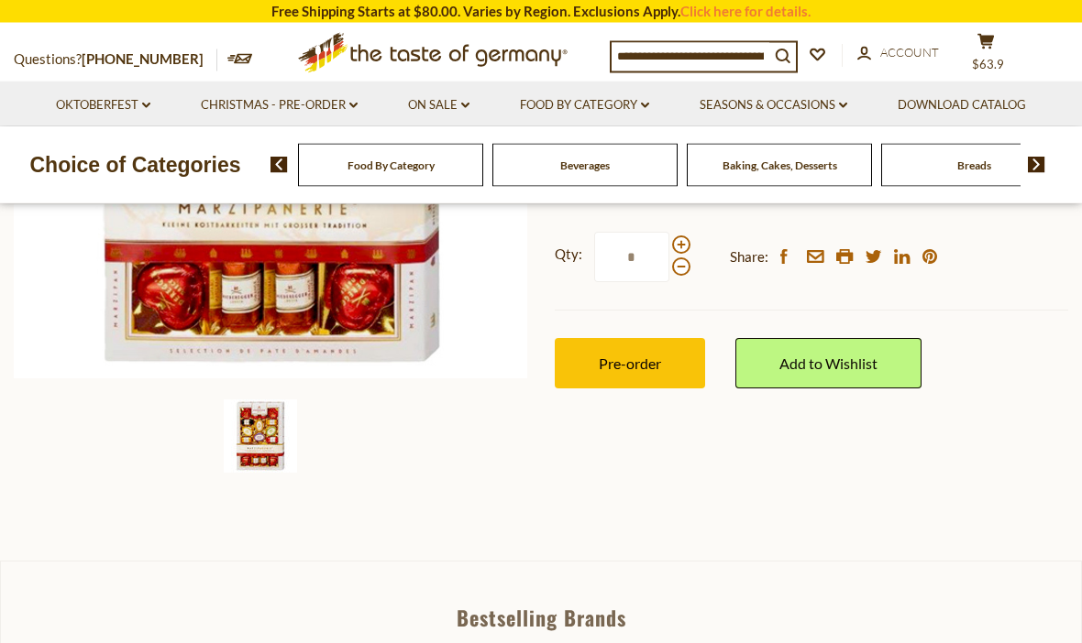
scroll to position [445, 0]
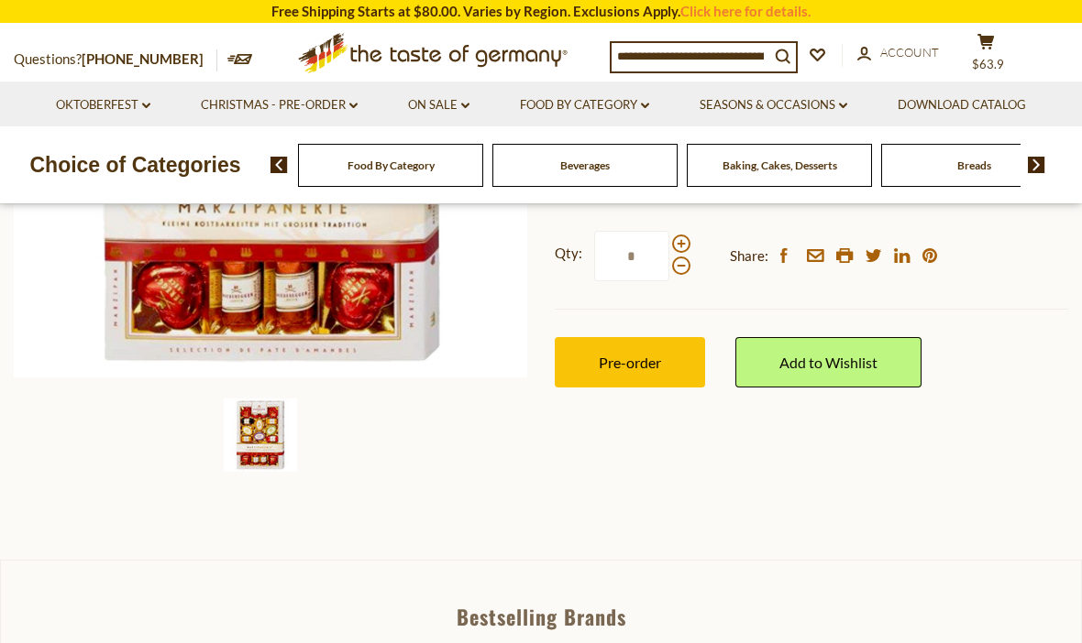
click at [657, 367] on span "Pre-order" at bounding box center [630, 362] width 62 height 17
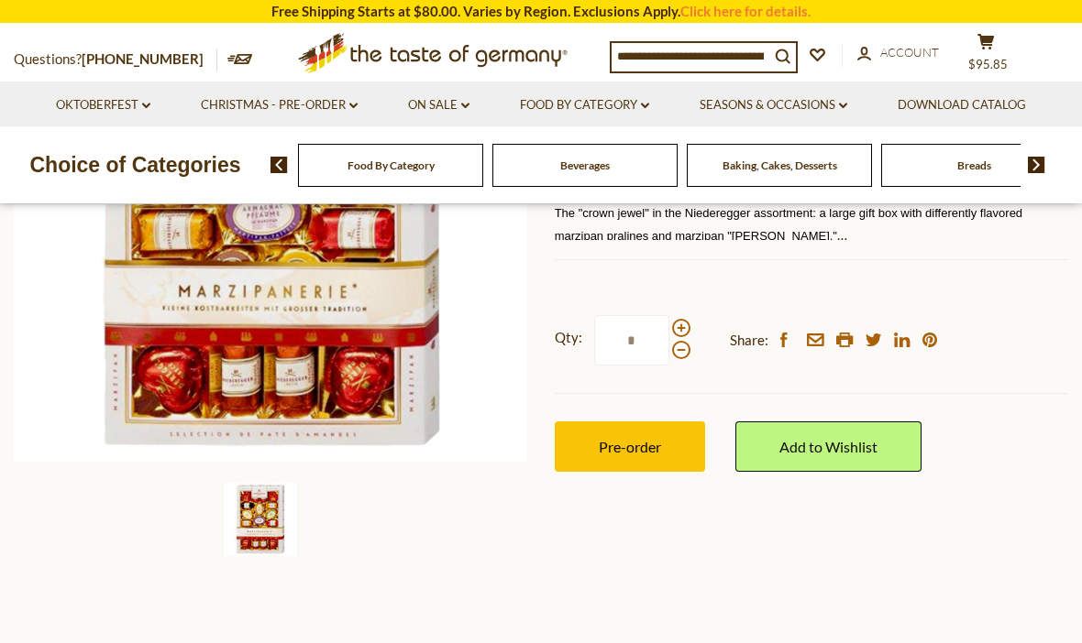
scroll to position [351, 0]
